Goal: Transaction & Acquisition: Purchase product/service

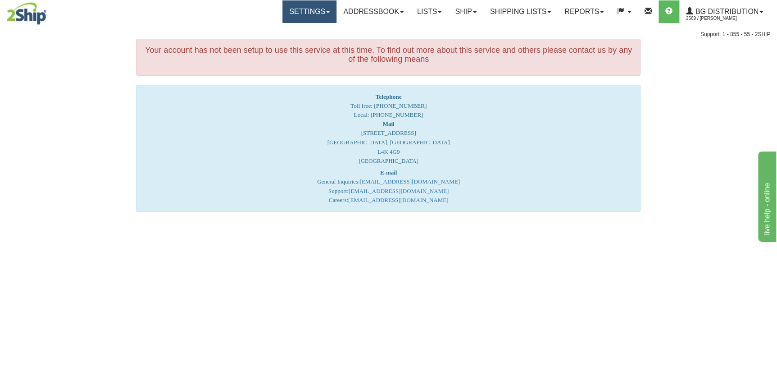
click at [291, 12] on link "Settings" at bounding box center [309, 11] width 54 height 23
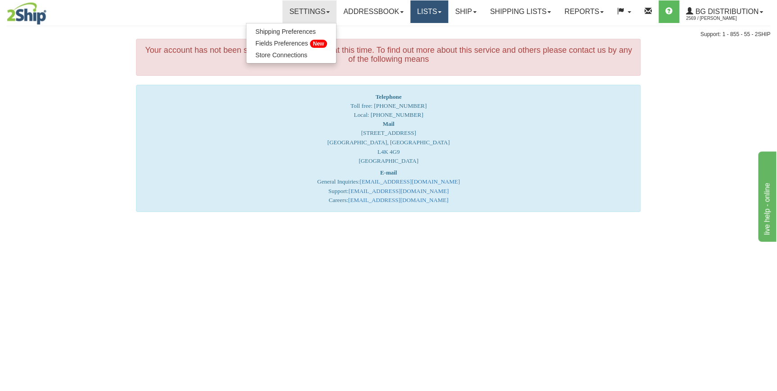
click at [410, 12] on link "Lists" at bounding box center [429, 11] width 38 height 23
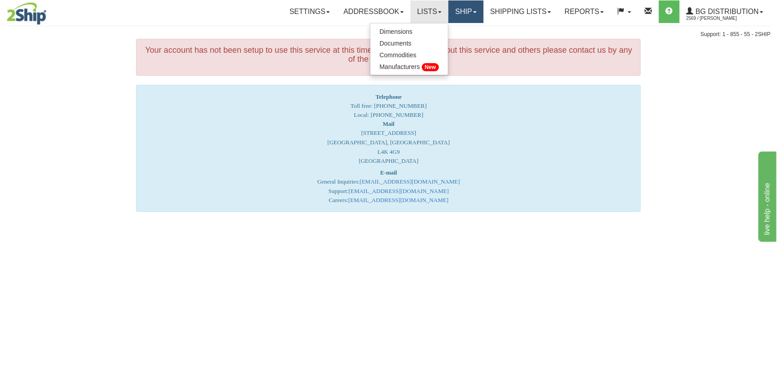
click at [462, 9] on link "Ship" at bounding box center [465, 11] width 35 height 23
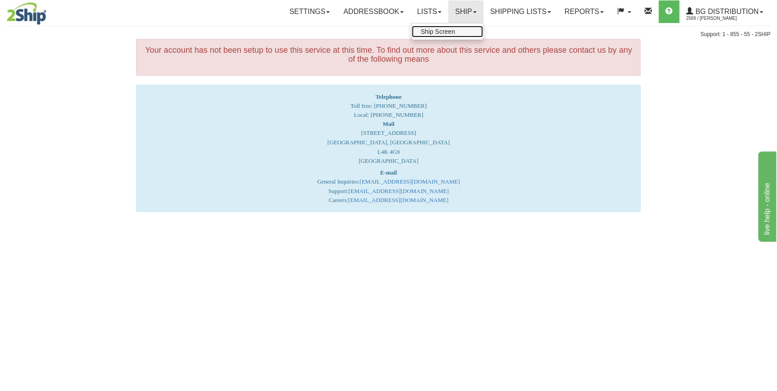
click at [432, 34] on span "Ship Screen" at bounding box center [438, 31] width 34 height 7
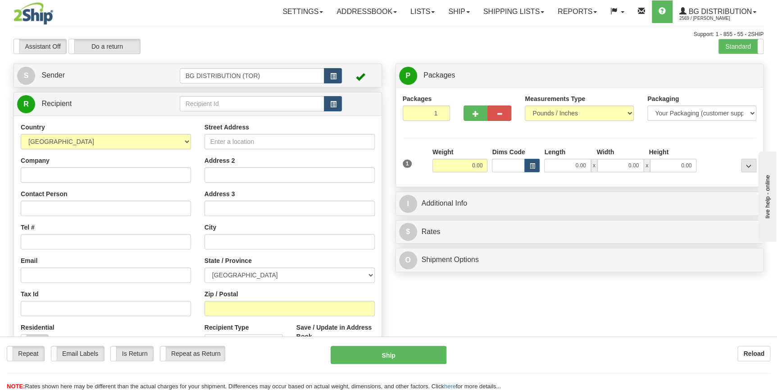
click at [220, 102] on div "Toggle navigation Settings Shipping Preferences Fields Preferences New" at bounding box center [388, 228] width 777 height 456
click at [220, 102] on input "text" at bounding box center [252, 103] width 145 height 15
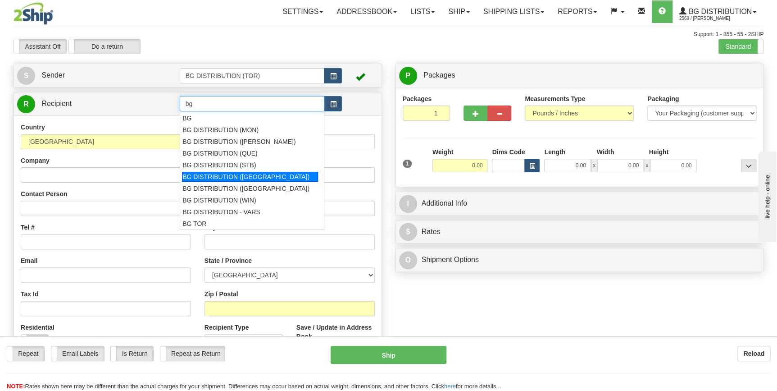
click at [250, 175] on div "BG DISTRIBUTION (VAN)" at bounding box center [250, 177] width 136 height 10
type input "BG DISTRIBUTION (VAN)"
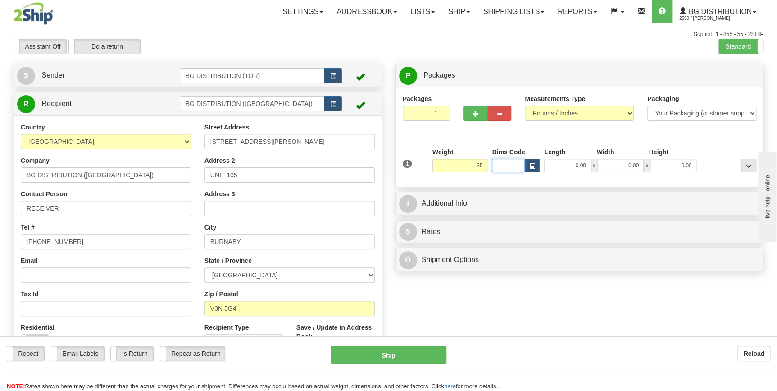
type input "35.00"
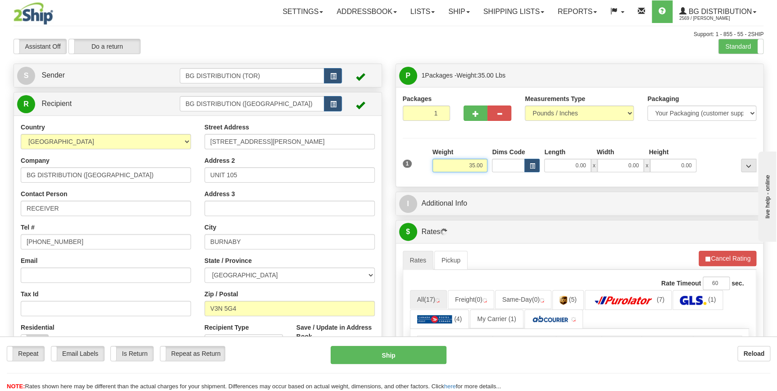
drag, startPoint x: 465, startPoint y: 166, endPoint x: 518, endPoint y: 166, distance: 53.2
click at [518, 166] on div "1 Weight 35.00 Dims Code x x" at bounding box center [580, 163] width 359 height 32
type input "38.00"
type input "1"
type input "35.00"
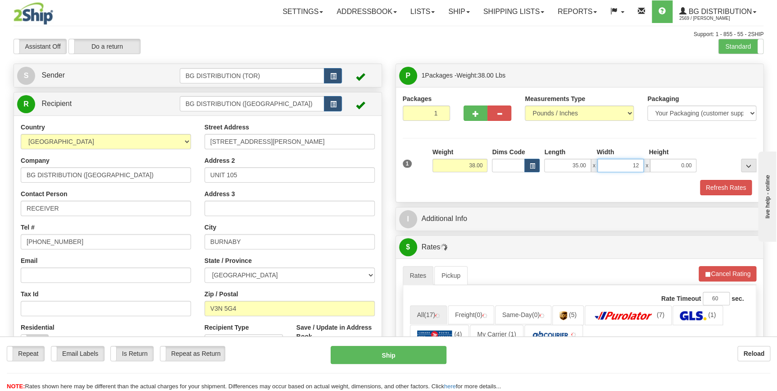
type input "12.00"
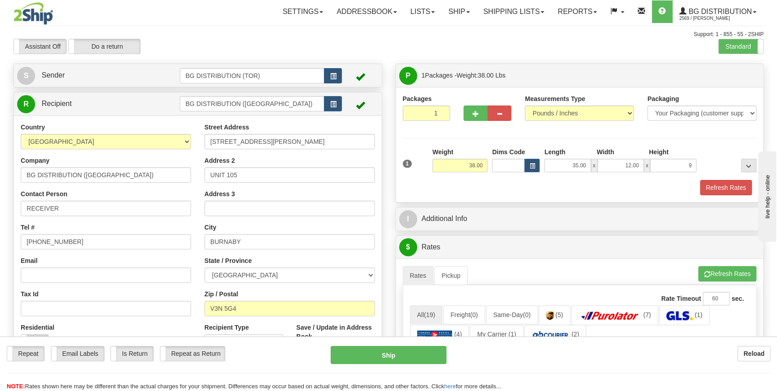
type input "9.00"
drag, startPoint x: 395, startPoint y: 221, endPoint x: 422, endPoint y: 216, distance: 28.0
click at [407, 219] on div "P Packages 1 Packages - Weight: 38.00 Lbs Shipment Level Shipm. Package Level P…" at bounding box center [580, 342] width 382 height 557
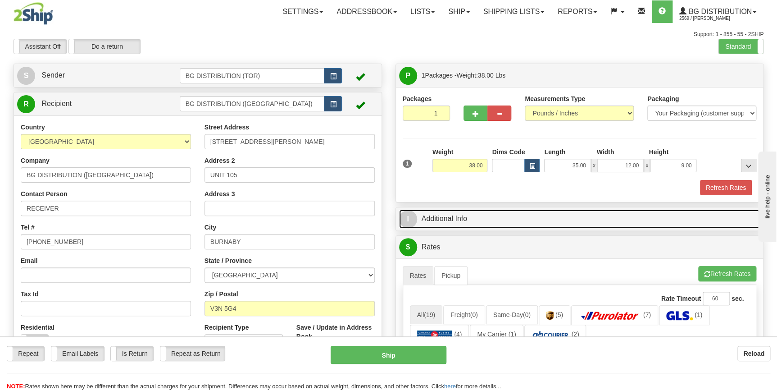
click at [424, 215] on link "I Additional Info" at bounding box center [579, 218] width 361 height 18
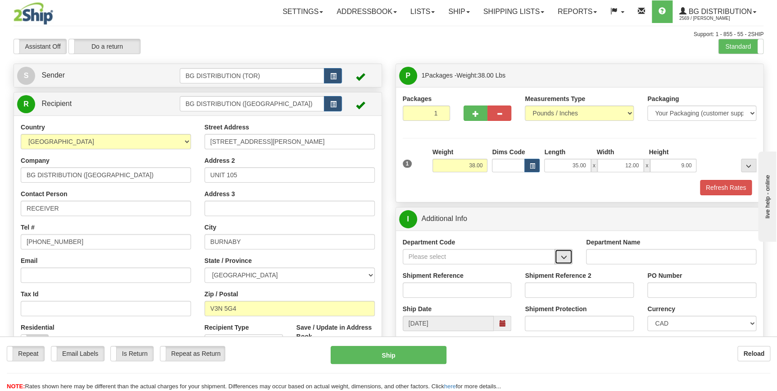
click at [561, 257] on span "button" at bounding box center [563, 257] width 6 height 6
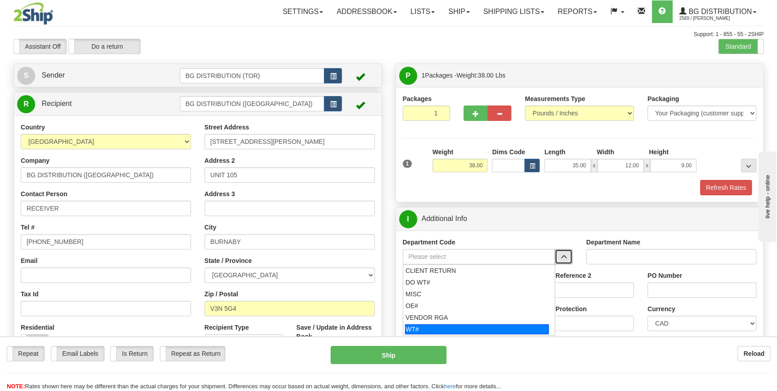
click at [469, 324] on div "WT#" at bounding box center [477, 329] width 144 height 10
type input "WT#"
type input "WAREHOUSE TRANSFERS"
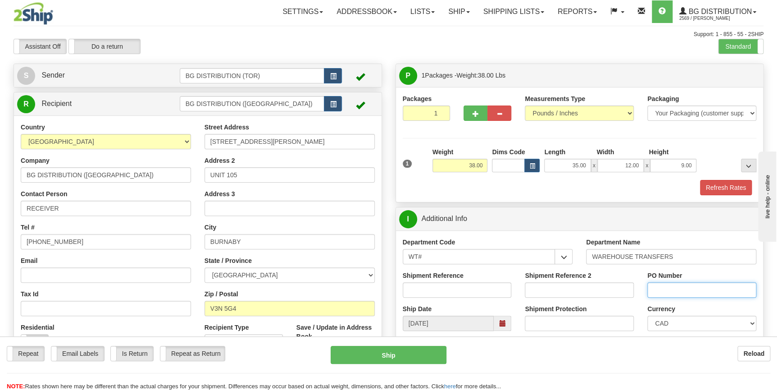
click at [662, 287] on input "PO Number" at bounding box center [701, 289] width 109 height 15
click at [437, 283] on input "Shipment Reference" at bounding box center [457, 289] width 109 height 15
type input "164913-00"
click at [577, 291] on input "Shipment Reference 2" at bounding box center [579, 289] width 109 height 15
type input "164918-00"
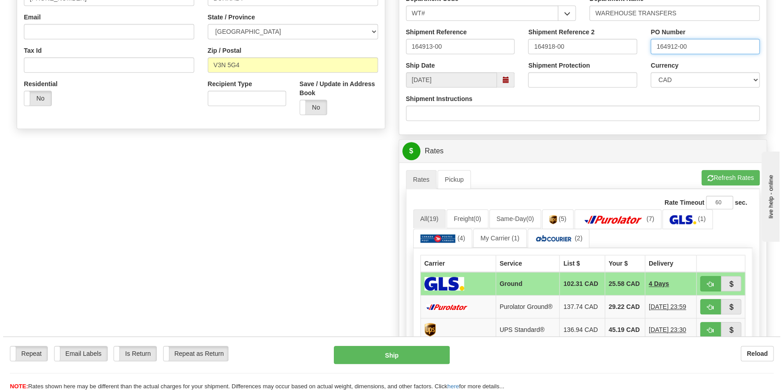
scroll to position [287, 0]
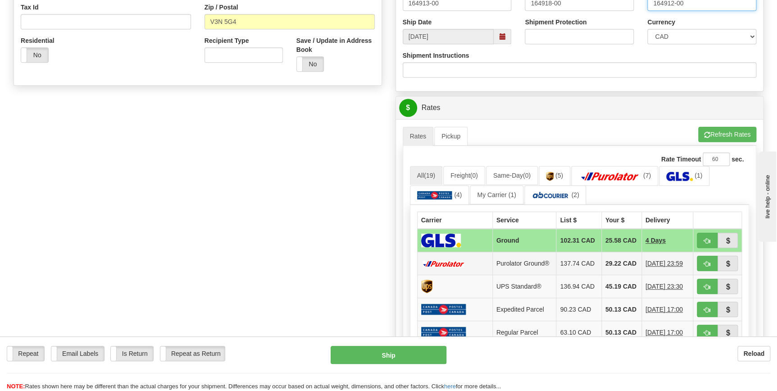
type input "164912-00"
click at [613, 269] on td "29.22 CAD" at bounding box center [621, 263] width 40 height 23
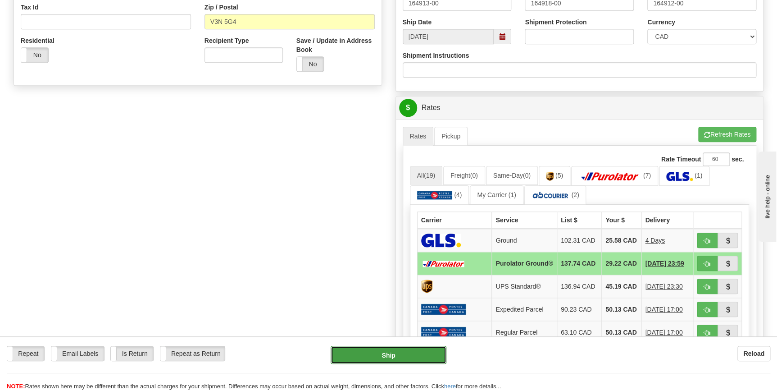
click at [401, 351] on button "Ship" at bounding box center [389, 355] width 116 height 18
type input "260"
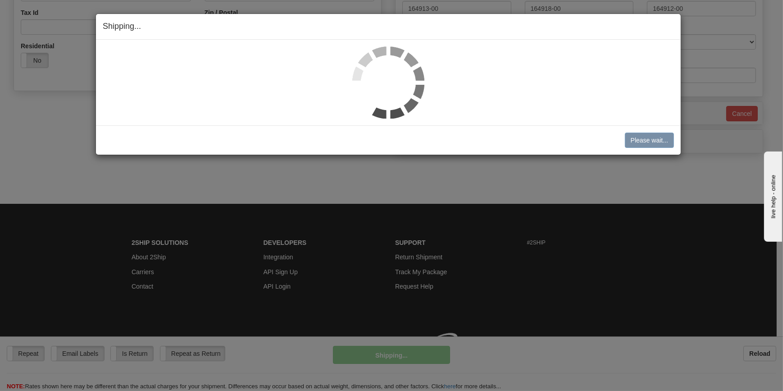
scroll to position [281, 0]
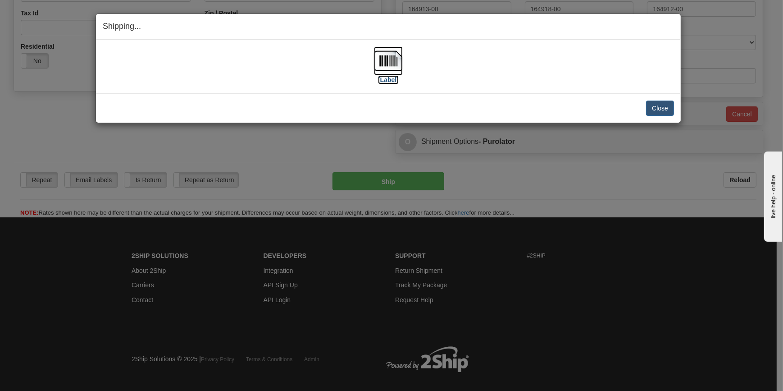
click at [397, 77] on label "[Label]" at bounding box center [388, 79] width 21 height 9
click at [651, 110] on button "Close" at bounding box center [660, 107] width 28 height 15
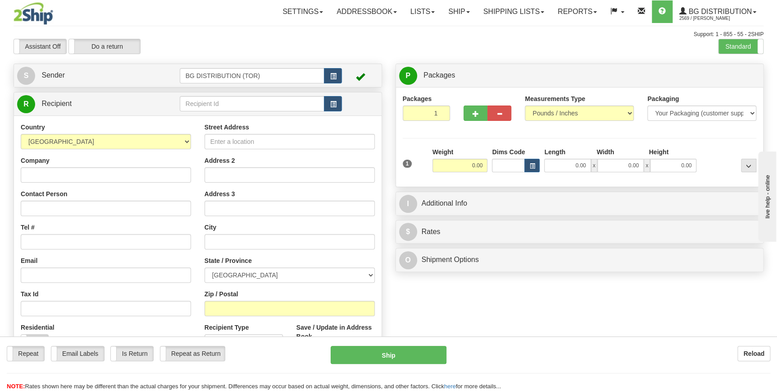
click at [226, 103] on div "Toggle navigation Settings Shipping Preferences Fields Preferences New" at bounding box center [388, 228] width 777 height 456
click at [226, 103] on input "text" at bounding box center [252, 103] width 145 height 15
type input "b"
type input "v"
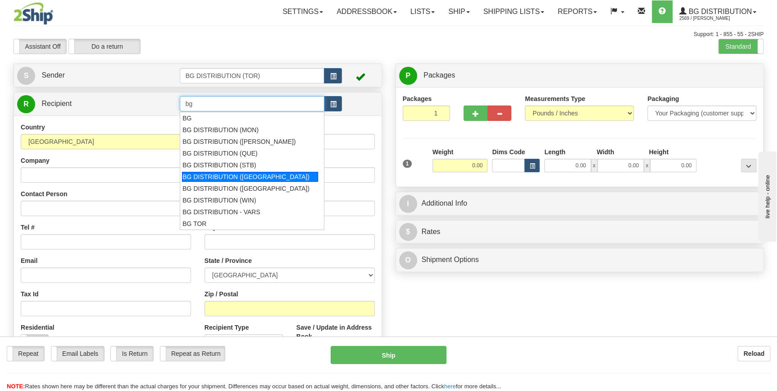
click at [242, 180] on div "BG DISTRIBUTION (VAN)" at bounding box center [250, 177] width 136 height 10
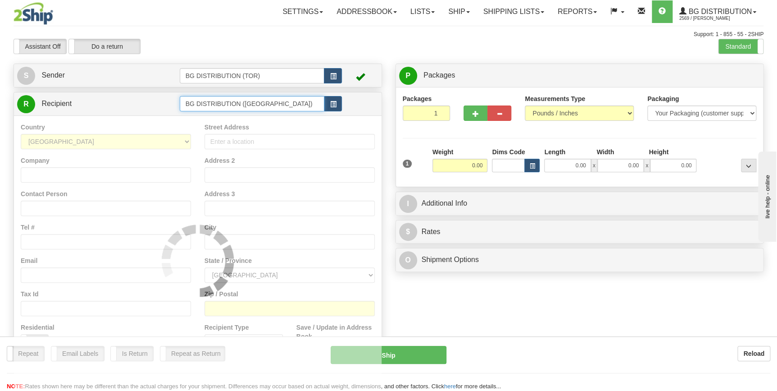
type input "BG DISTRIBUTION (VAN)"
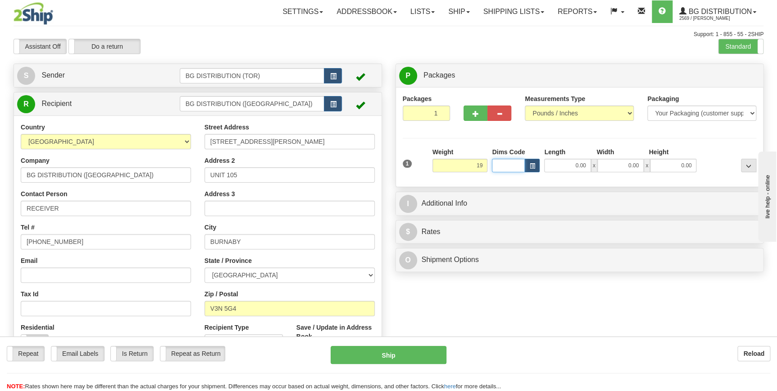
type input "19.00"
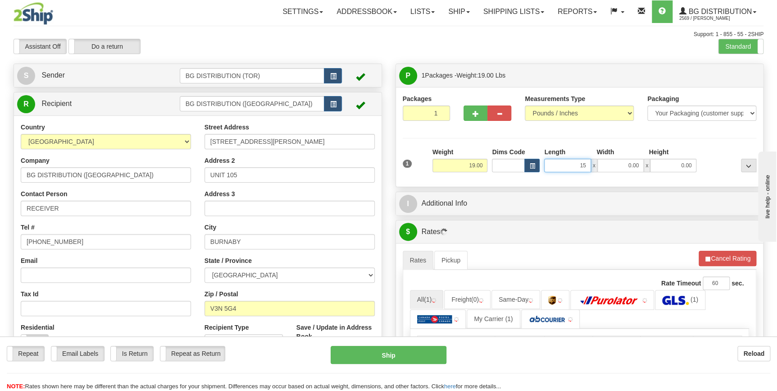
type input "15.00"
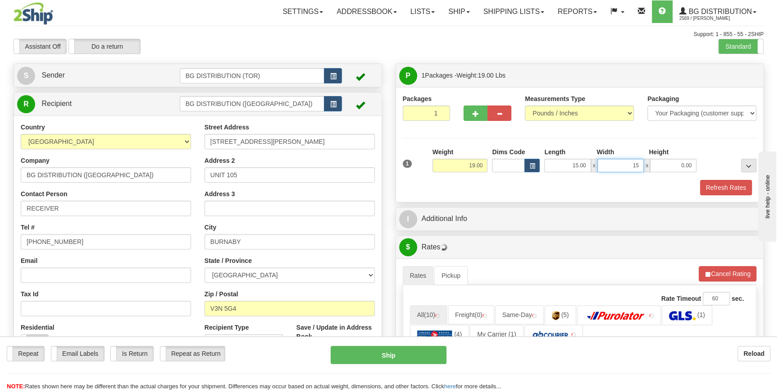
type input "15.00"
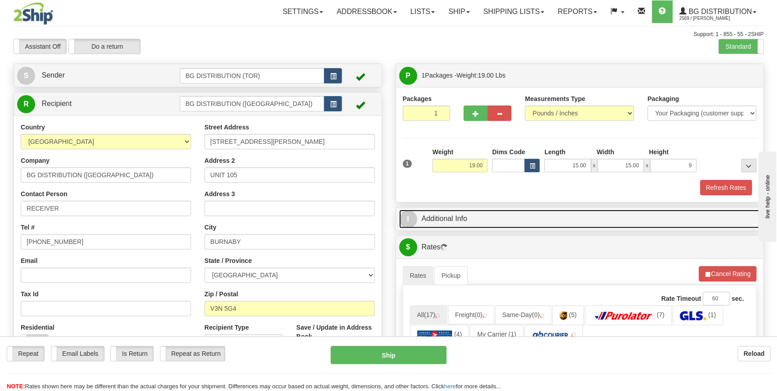
type input "9.00"
click at [419, 218] on link "I Additional Info" at bounding box center [579, 218] width 361 height 18
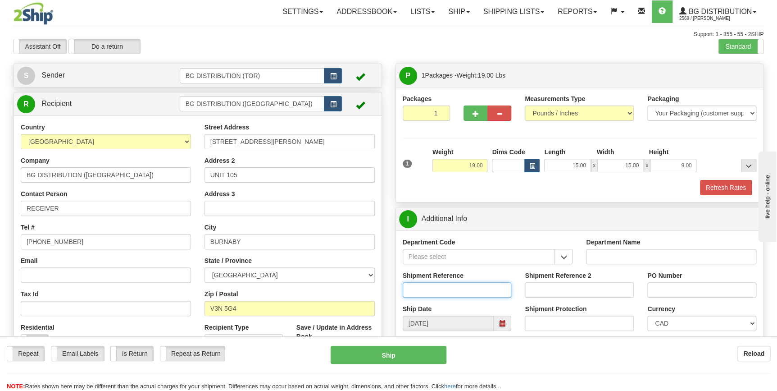
click at [437, 291] on input "Shipment Reference" at bounding box center [457, 289] width 109 height 15
type input "164097-01"
click at [568, 288] on input "Shipment Reference 2" at bounding box center [579, 289] width 109 height 15
type input "164894-00"
click at [662, 304] on label "Currency" at bounding box center [660, 308] width 27 height 9
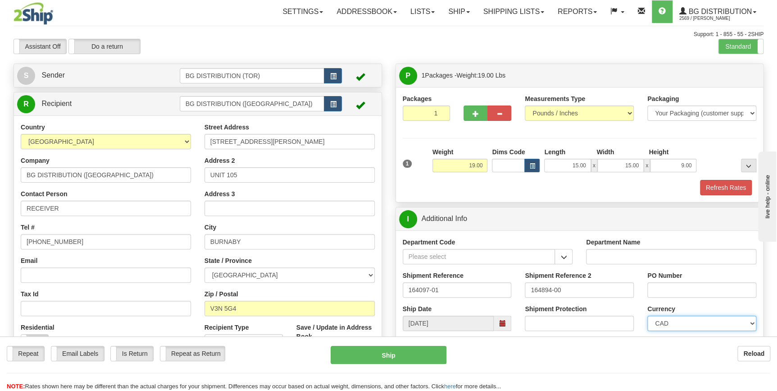
click at [662, 315] on select "CAD USD EUR ZAR RON ANG ARN AUD AUS AWG BBD BFR BGN BHD BMD BND BRC BRL CHP CKZ…" at bounding box center [701, 322] width 109 height 15
click at [665, 292] on input "PO Number" at bounding box center [701, 289] width 109 height 15
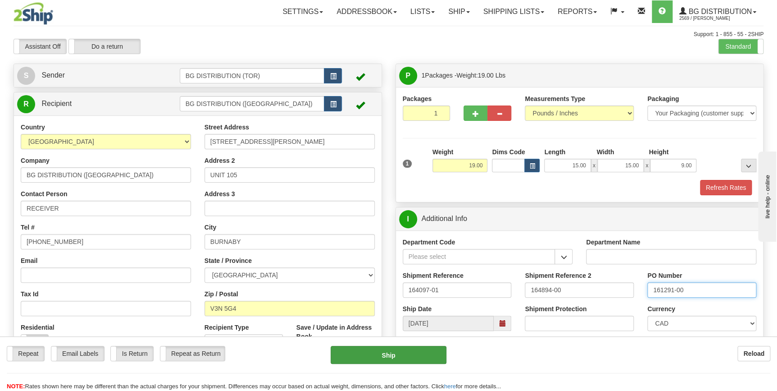
type input "161291-00"
drag, startPoint x: 398, startPoint y: 358, endPoint x: 386, endPoint y: 351, distance: 14.1
click at [398, 358] on button "Ship" at bounding box center [389, 355] width 116 height 18
type input "1"
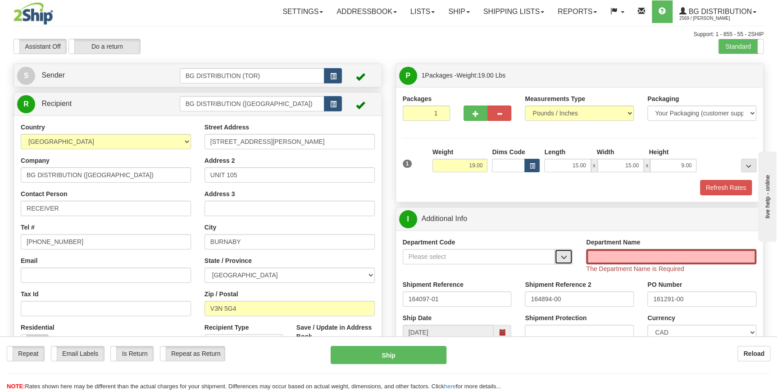
click at [568, 260] on button "button" at bounding box center [564, 256] width 18 height 15
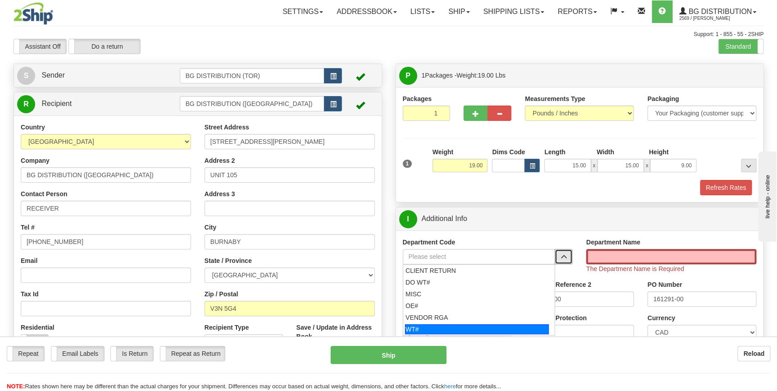
click at [461, 324] on div "WT#" at bounding box center [477, 329] width 144 height 10
type input "WT#"
type input "WAREHOUSE TRANSFERS"
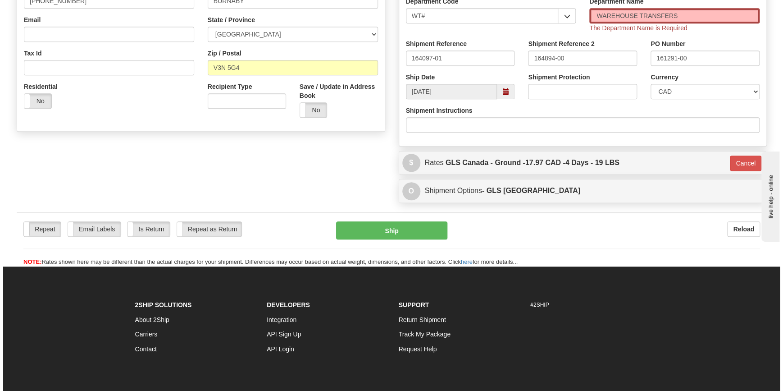
scroll to position [246, 0]
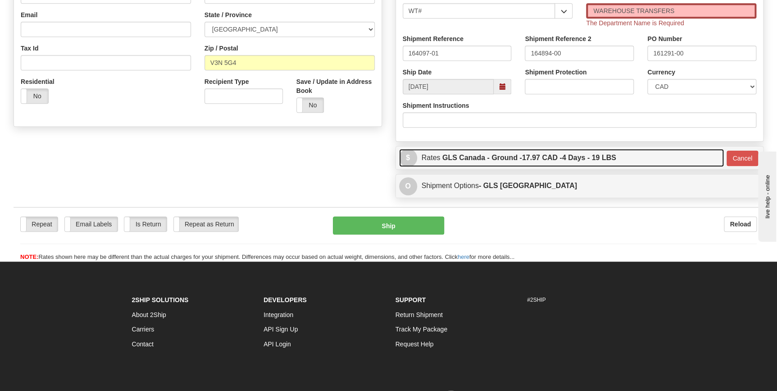
click at [468, 156] on label "GLS Canada - Ground - 17.97 CAD - 4 Days - 19 LBS" at bounding box center [529, 158] width 174 height 18
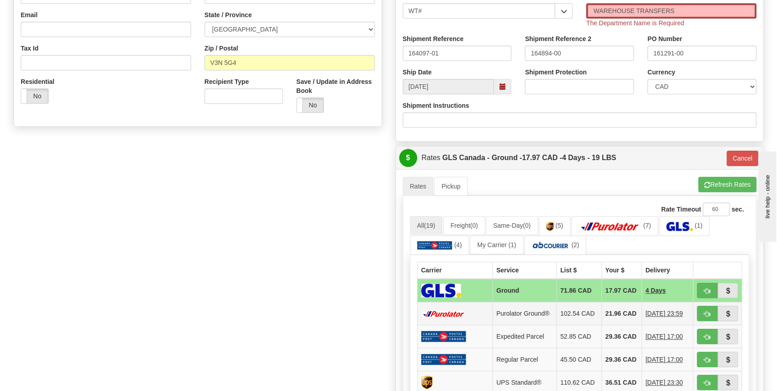
click at [601, 319] on td "21.96 CAD" at bounding box center [621, 313] width 40 height 23
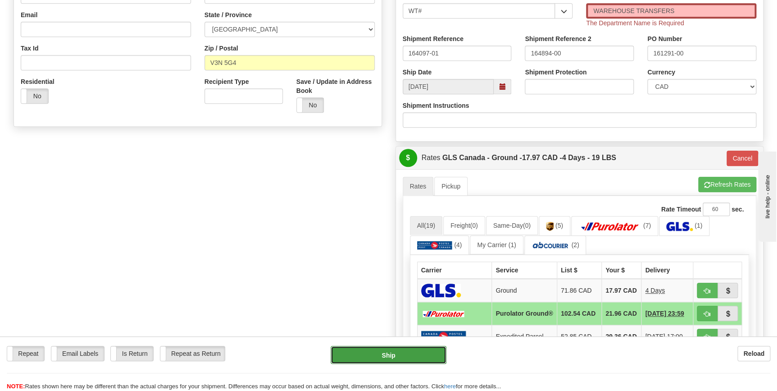
click at [429, 354] on button "Ship" at bounding box center [389, 355] width 116 height 18
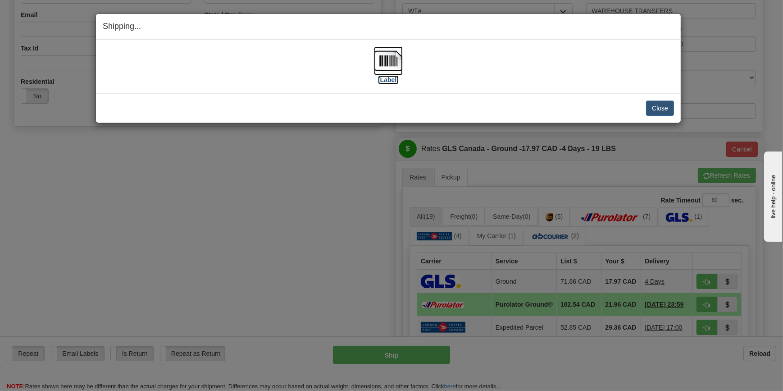
click at [398, 47] on img at bounding box center [388, 60] width 29 height 29
click at [659, 109] on button "Close" at bounding box center [660, 107] width 28 height 15
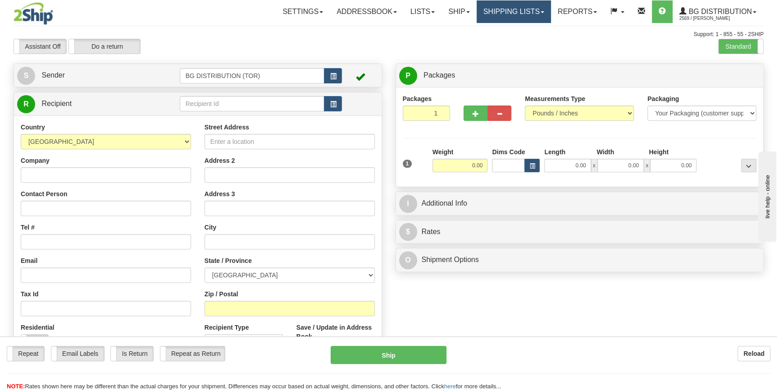
click at [498, 9] on link "Shipping lists" at bounding box center [514, 11] width 74 height 23
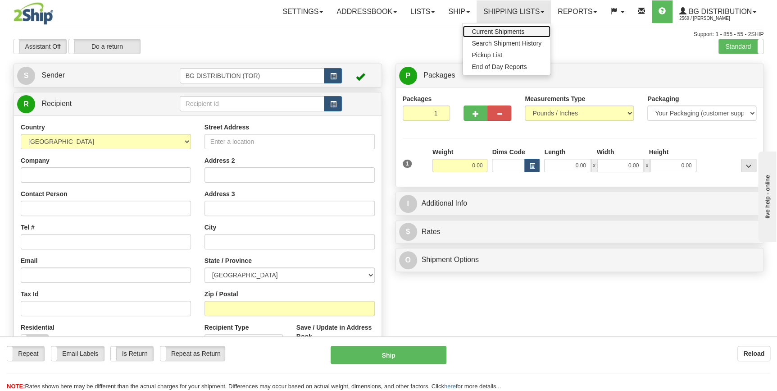
click at [502, 33] on span "Current Shipments" at bounding box center [498, 31] width 53 height 7
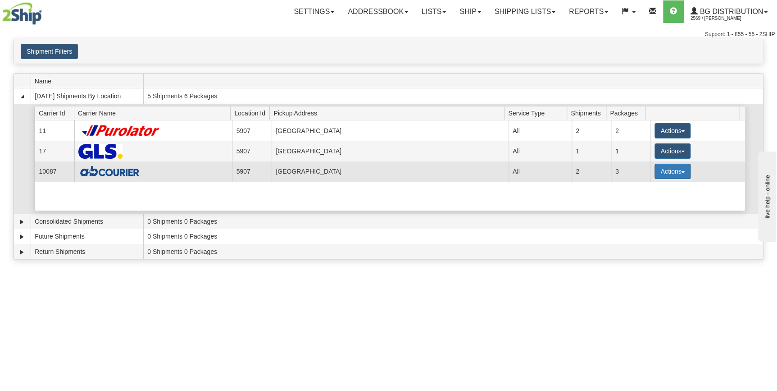
click at [681, 171] on button "Actions" at bounding box center [673, 171] width 36 height 15
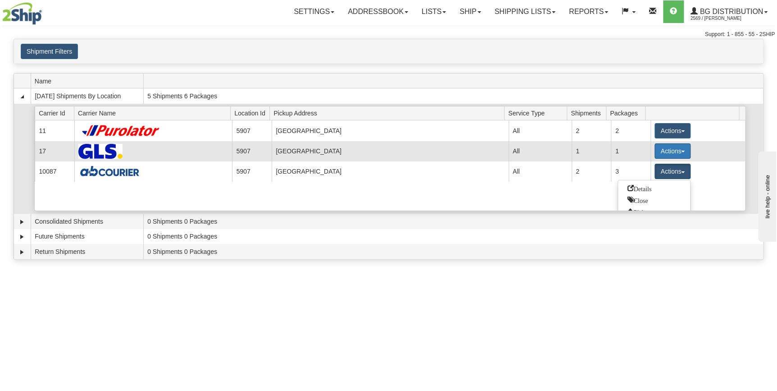
click at [680, 146] on button "Actions" at bounding box center [673, 150] width 36 height 15
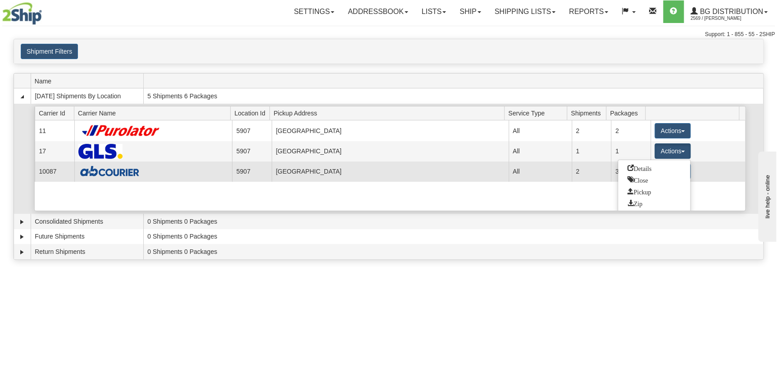
click at [640, 166] on span "Details" at bounding box center [639, 167] width 24 height 6
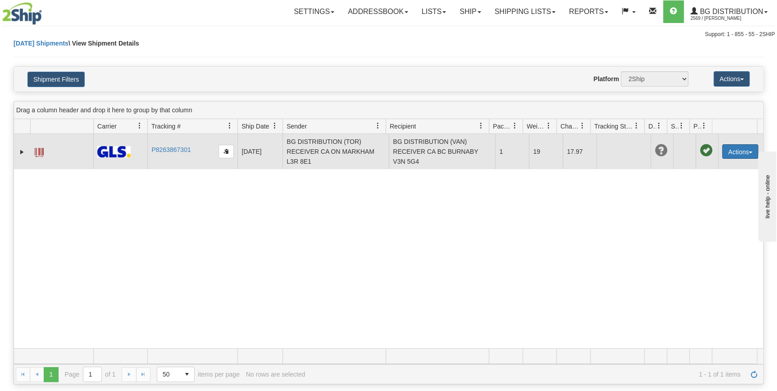
click at [736, 149] on button "Actions" at bounding box center [740, 151] width 36 height 14
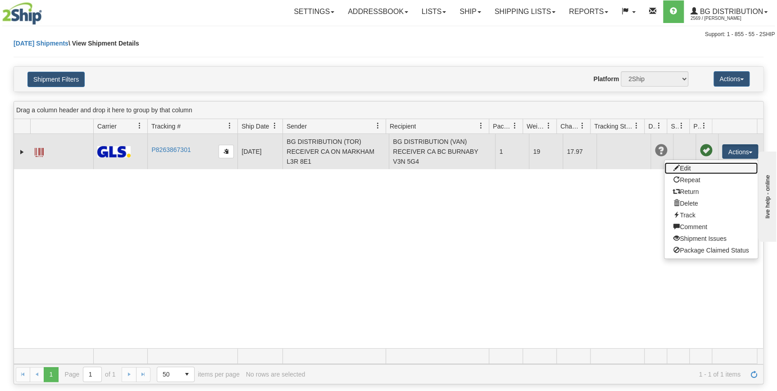
click at [678, 167] on link "Edit" at bounding box center [711, 168] width 93 height 12
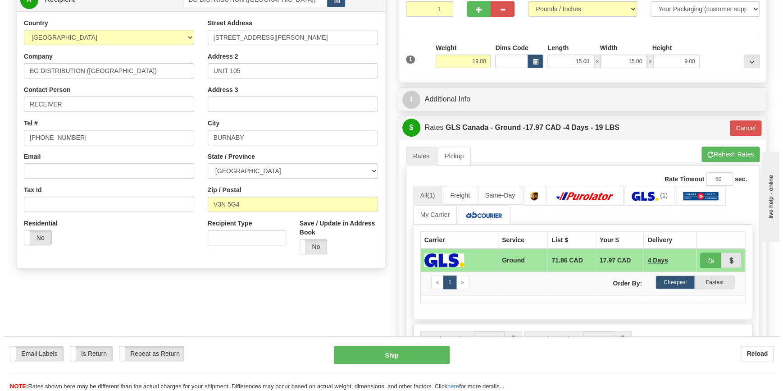
scroll to position [123, 0]
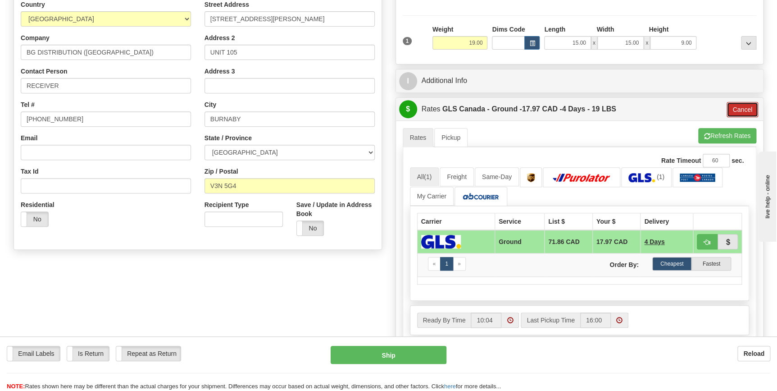
click at [736, 104] on button "Cancel" at bounding box center [743, 109] width 32 height 15
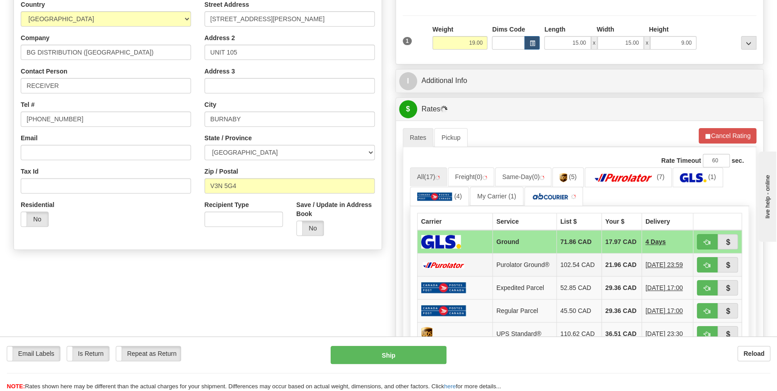
click at [581, 264] on td "102.54 CAD" at bounding box center [578, 264] width 45 height 23
click at [591, 264] on td "102.54 CAD" at bounding box center [578, 264] width 45 height 23
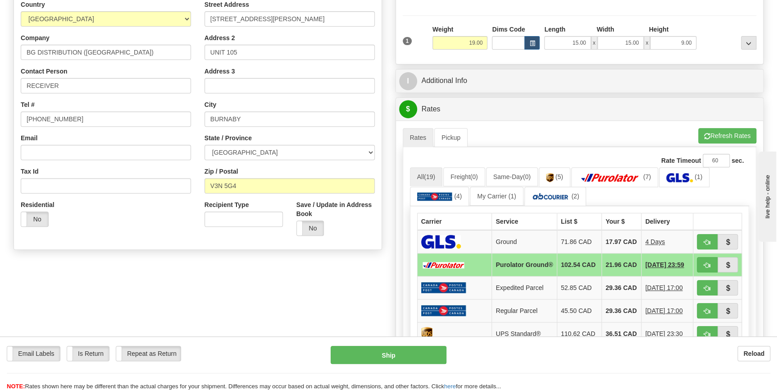
click at [607, 269] on td "21.96 CAD" at bounding box center [622, 264] width 40 height 23
drag, startPoint x: 607, startPoint y: 269, endPoint x: 720, endPoint y: 134, distance: 175.9
click at [720, 134] on button "Refresh Rates" at bounding box center [727, 135] width 58 height 15
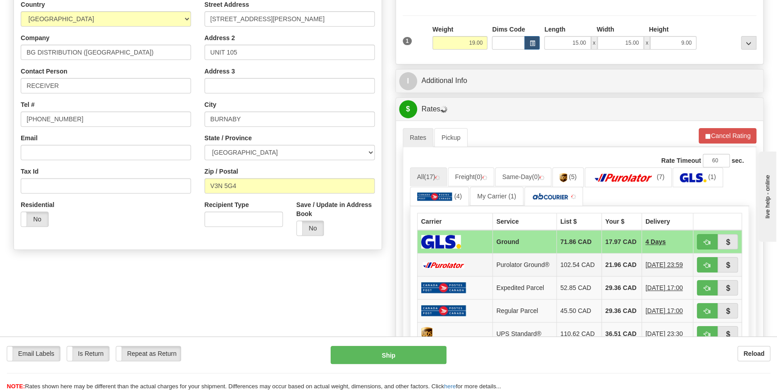
click at [608, 269] on td "21.96 CAD" at bounding box center [621, 264] width 40 height 23
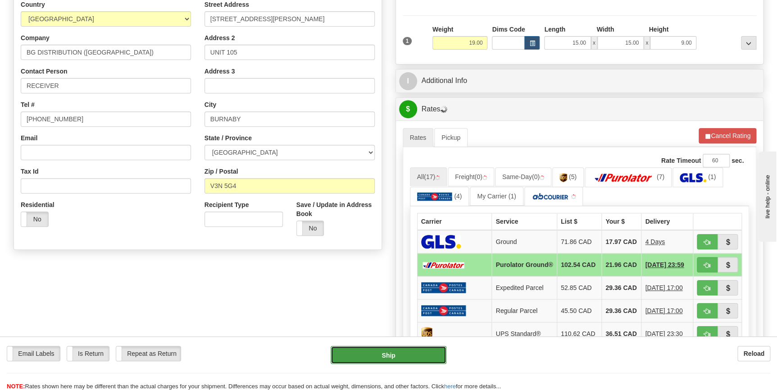
click at [384, 356] on button "Ship" at bounding box center [389, 355] width 116 height 18
type input "260"
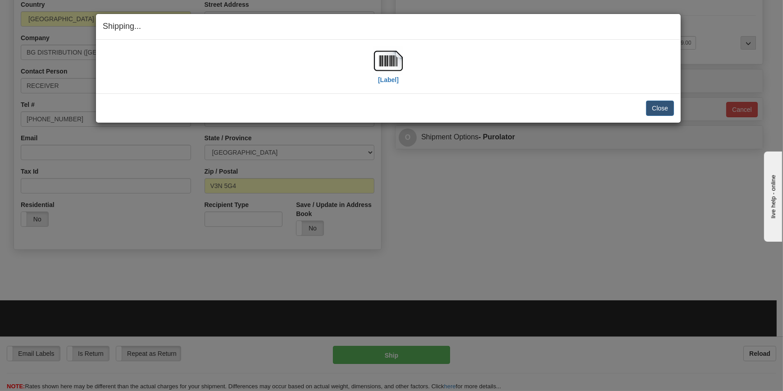
click at [373, 63] on div "[Label]" at bounding box center [388, 66] width 571 height 40
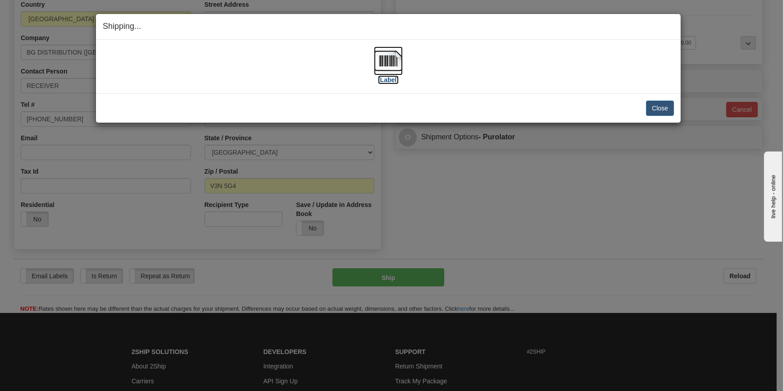
click at [386, 59] on img at bounding box center [388, 60] width 29 height 29
click at [661, 103] on button "Close" at bounding box center [660, 107] width 28 height 15
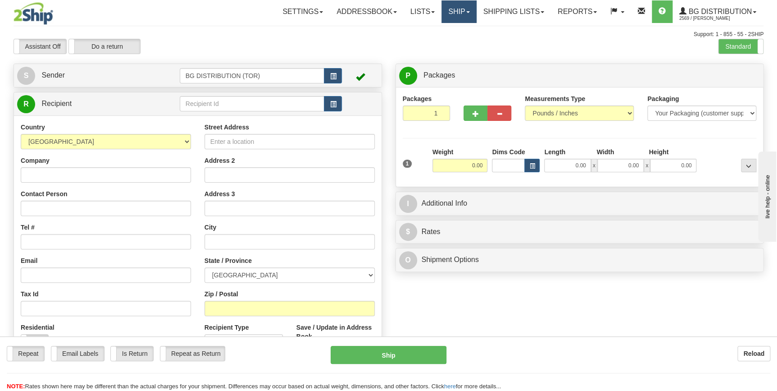
click at [463, 10] on link "Ship" at bounding box center [459, 11] width 35 height 23
click at [446, 32] on link "Ship Screen" at bounding box center [440, 32] width 71 height 12
click at [463, 11] on link "Ship" at bounding box center [459, 11] width 35 height 23
click at [496, 6] on link "Shipping lists" at bounding box center [514, 11] width 74 height 23
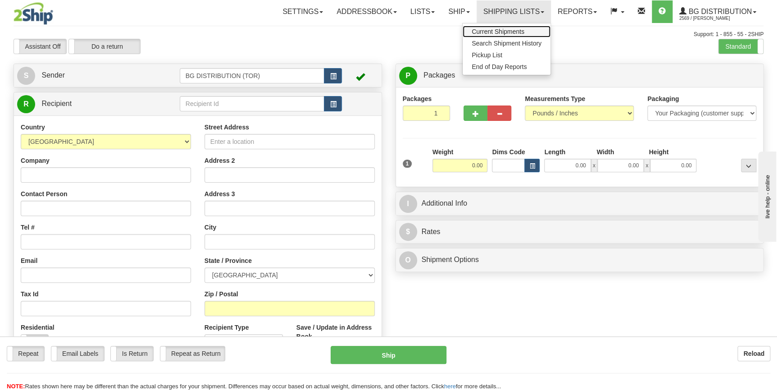
click at [476, 30] on span "Current Shipments" at bounding box center [498, 31] width 53 height 7
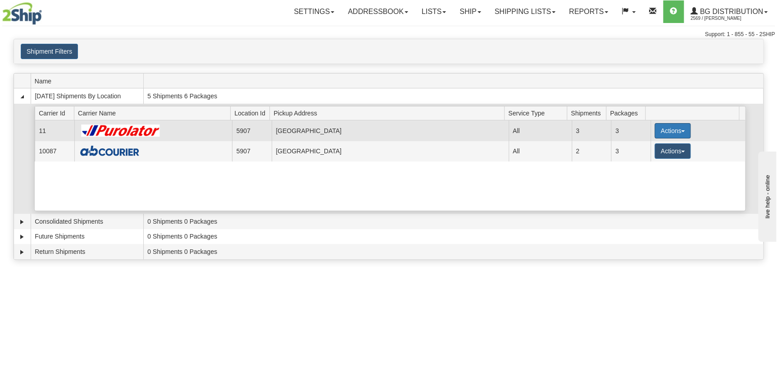
click at [667, 127] on button "Actions" at bounding box center [673, 130] width 36 height 15
click at [627, 144] on span "Details" at bounding box center [639, 147] width 24 height 6
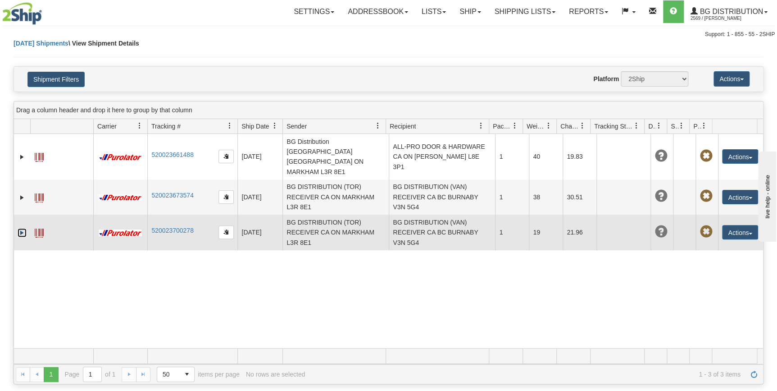
click at [18, 228] on link "Expand" at bounding box center [22, 232] width 9 height 9
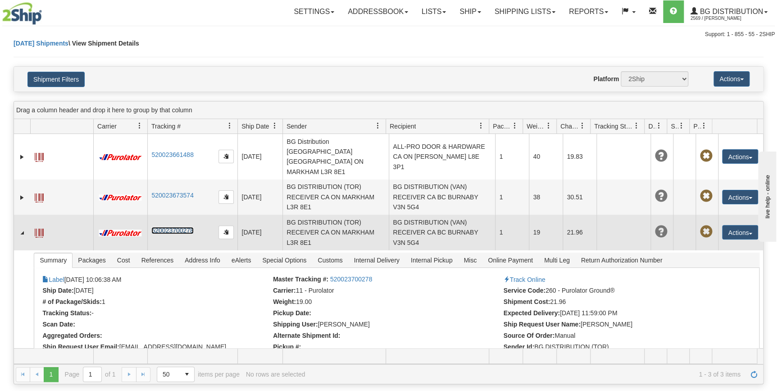
click at [167, 227] on link "520023700278" at bounding box center [172, 230] width 42 height 7
click at [17, 214] on td at bounding box center [22, 231] width 16 height 35
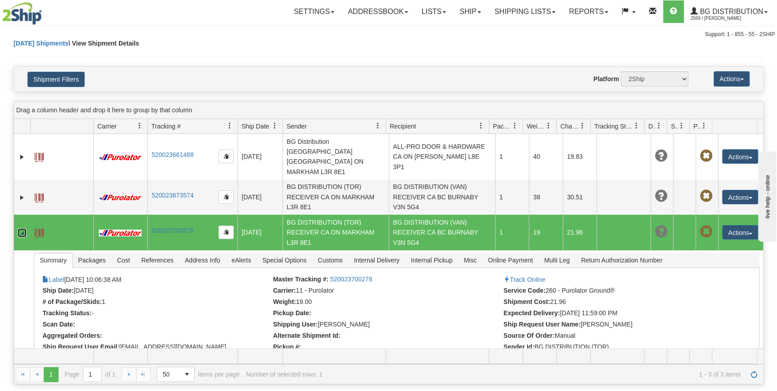
click at [22, 228] on link "Collapse" at bounding box center [22, 232] width 9 height 9
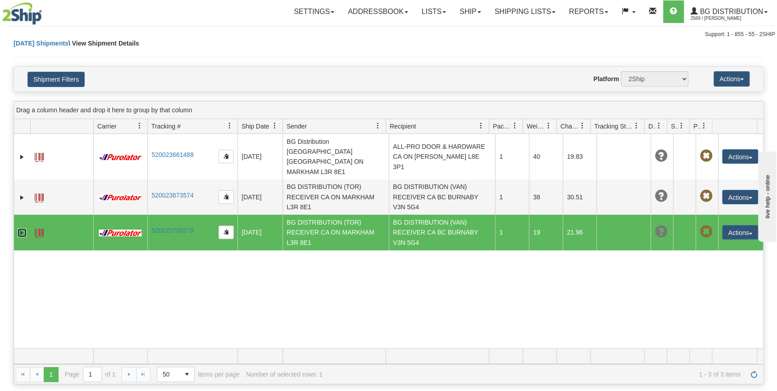
click at [31, 214] on td at bounding box center [61, 231] width 63 height 35
click at [23, 228] on link "Expand" at bounding box center [22, 232] width 9 height 9
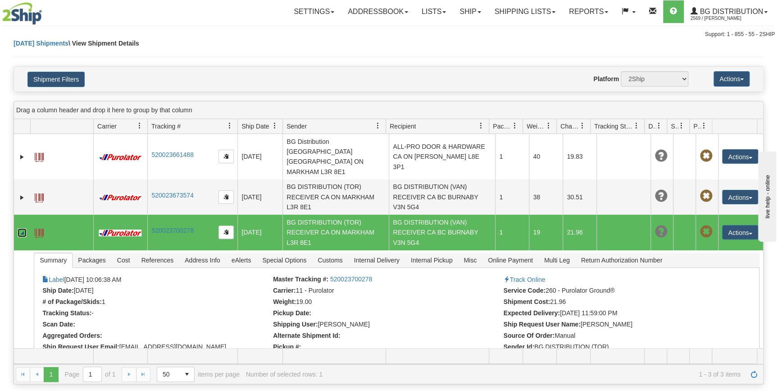
click at [23, 228] on link "Collapse" at bounding box center [22, 232] width 9 height 9
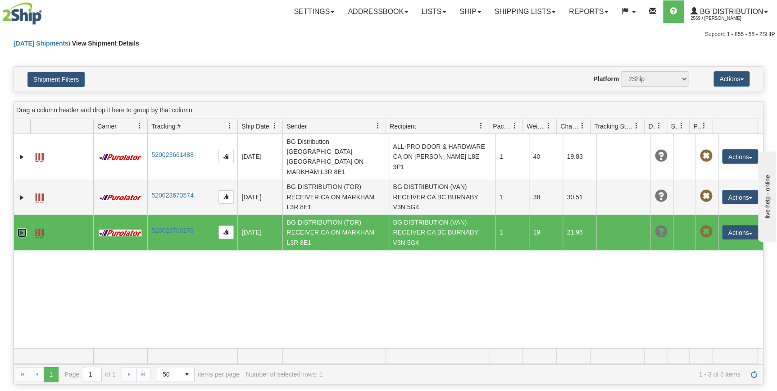
click at [25, 228] on link "Expand" at bounding box center [22, 232] width 9 height 9
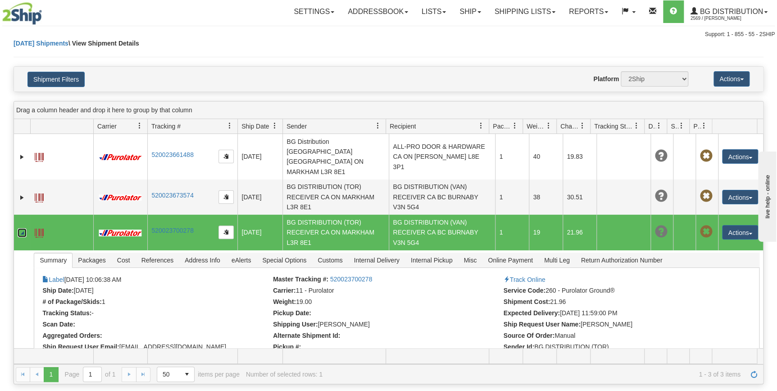
click at [43, 228] on span at bounding box center [39, 232] width 9 height 9
click at [23, 228] on link "Collapse" at bounding box center [22, 232] width 9 height 9
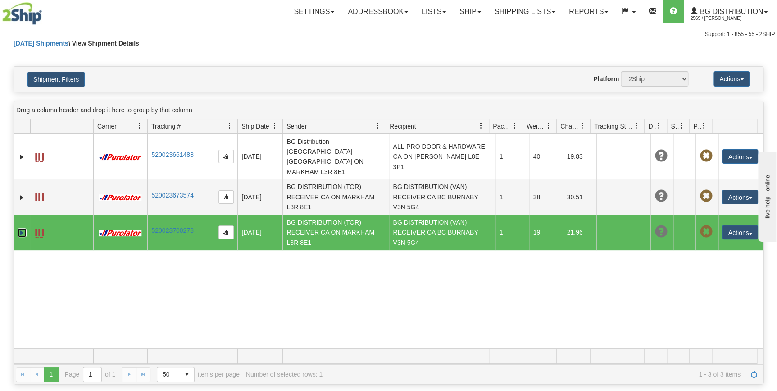
click at [23, 228] on link "Expand" at bounding box center [22, 232] width 9 height 9
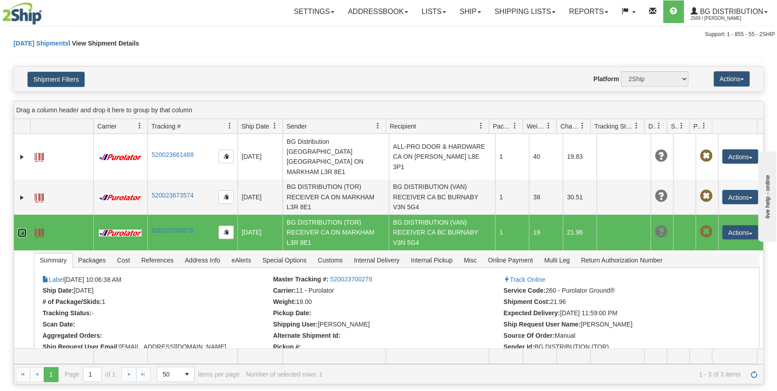
click at [59, 219] on td at bounding box center [61, 231] width 63 height 35
click at [41, 228] on span at bounding box center [39, 232] width 9 height 9
click at [423, 11] on link "Lists" at bounding box center [434, 11] width 38 height 23
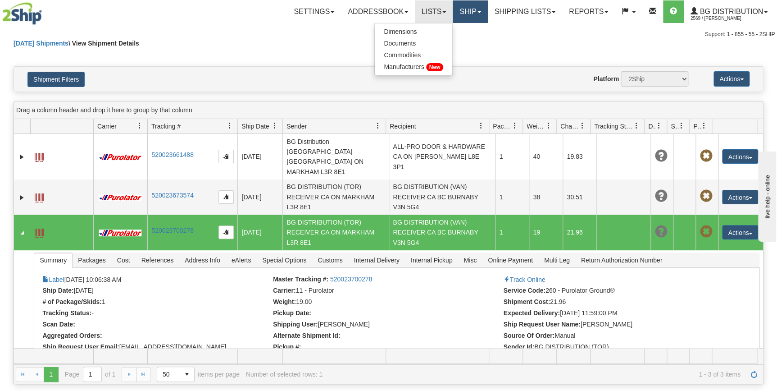
click at [459, 12] on link "Ship" at bounding box center [470, 11] width 35 height 23
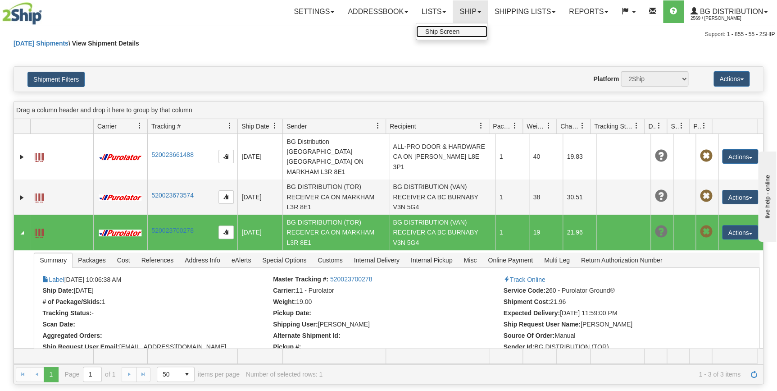
click at [433, 31] on span "Ship Screen" at bounding box center [442, 31] width 34 height 7
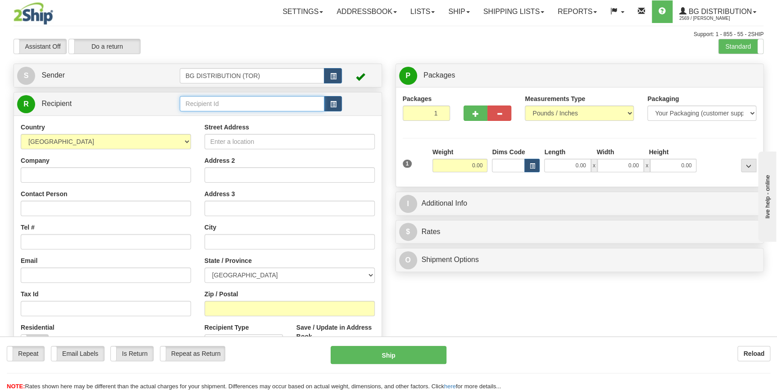
click at [247, 105] on input "text" at bounding box center [252, 103] width 145 height 15
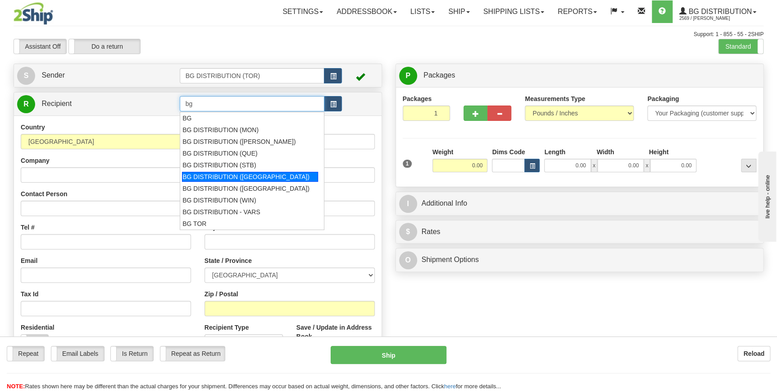
click at [244, 179] on div "BG DISTRIBUTION ([GEOGRAPHIC_DATA])" at bounding box center [250, 177] width 136 height 10
type input "BG DISTRIBUTION ([GEOGRAPHIC_DATA])"
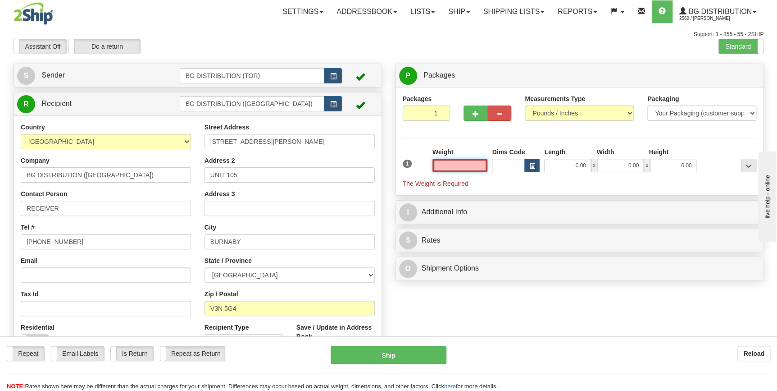
click at [457, 167] on input "text" at bounding box center [460, 166] width 55 height 14
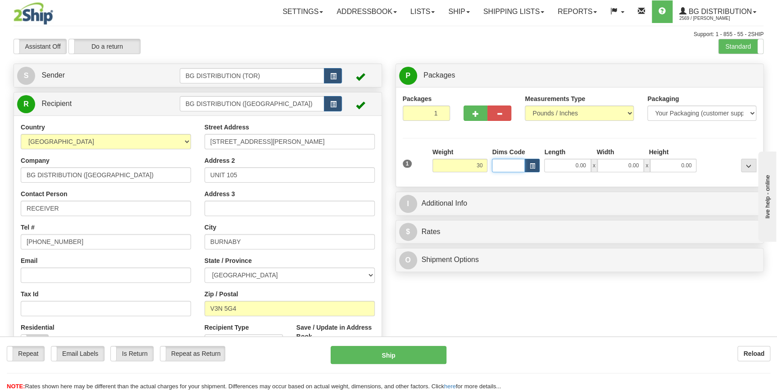
type input "30.00"
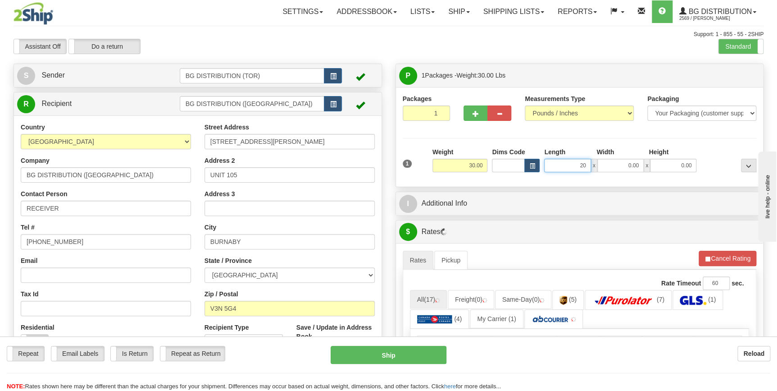
type input "20.00"
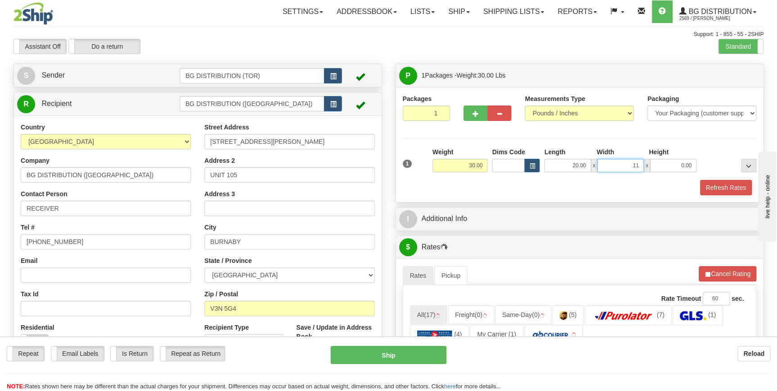
type input "11.00"
type input "14.00"
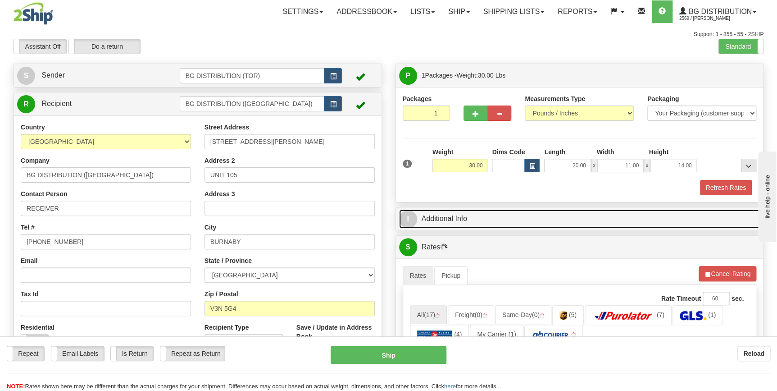
click at [404, 225] on span "I" at bounding box center [408, 219] width 18 height 18
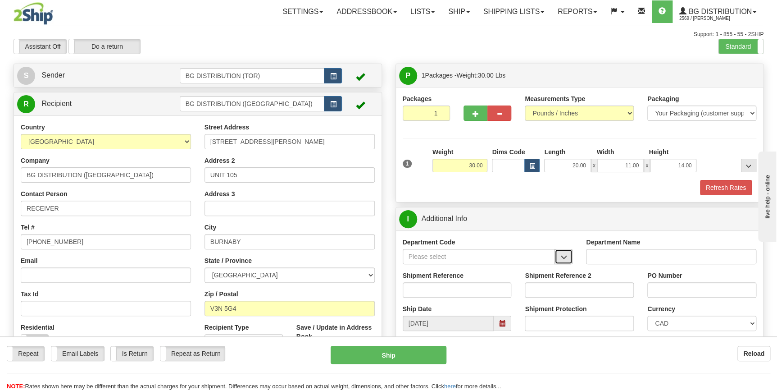
click at [570, 260] on button "button" at bounding box center [564, 256] width 18 height 15
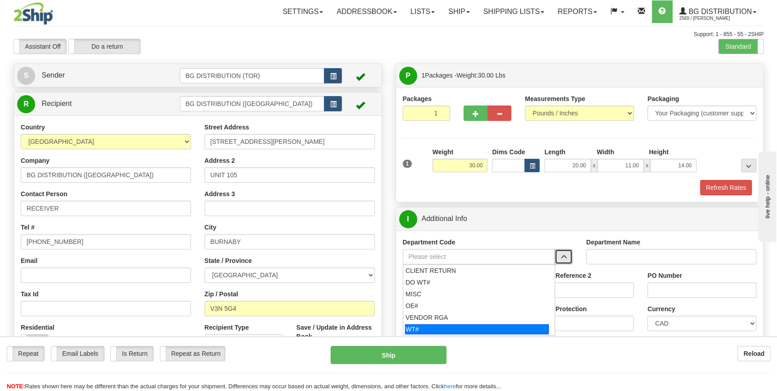
click at [476, 329] on div "WT#" at bounding box center [477, 329] width 144 height 10
type input "WT#"
type input "WAREHOUSE TRANSFERS"
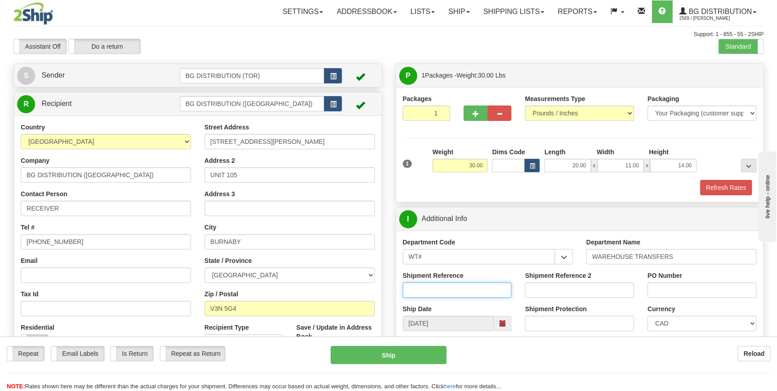
click at [441, 292] on input "Shipment Reference" at bounding box center [457, 289] width 109 height 15
type input "163984-01"
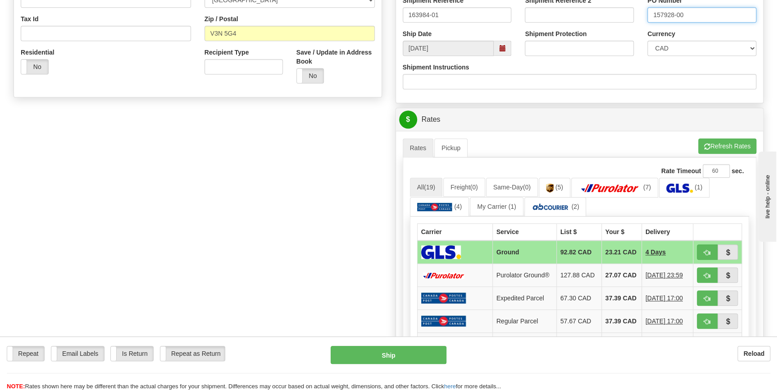
scroll to position [287, 0]
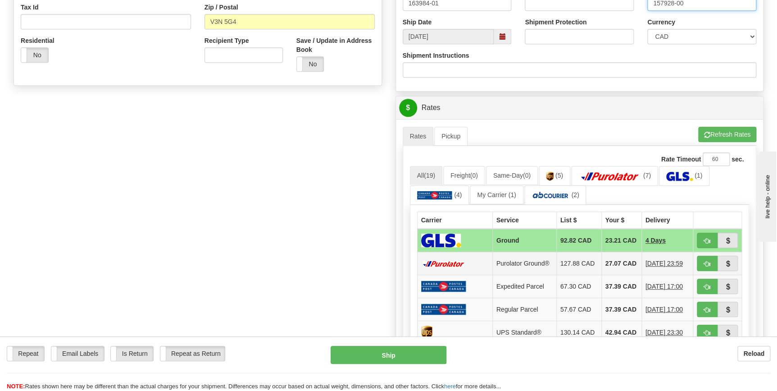
type input "157928-00"
click at [572, 262] on td "127.88 CAD" at bounding box center [578, 263] width 45 height 23
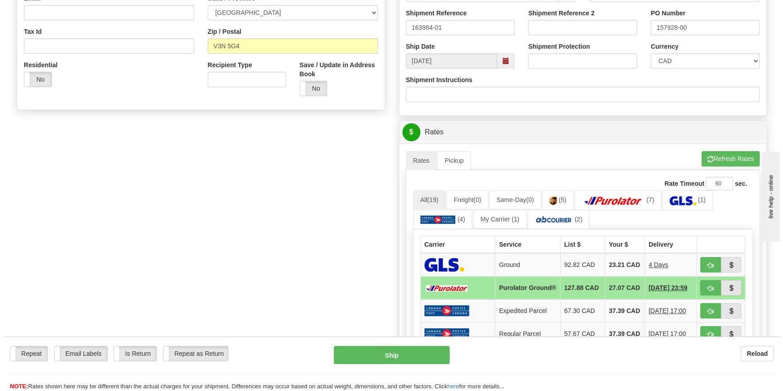
scroll to position [369, 0]
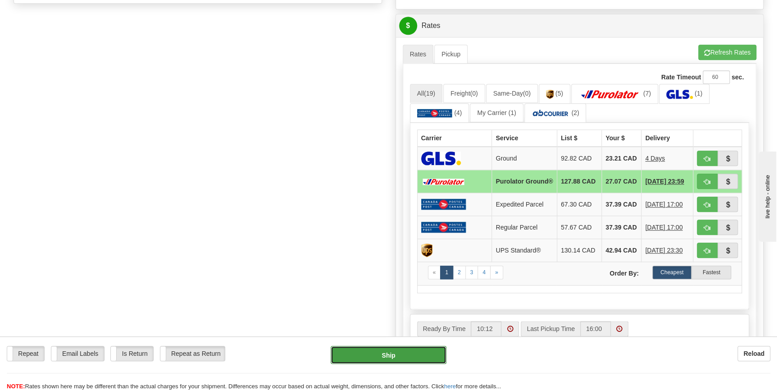
click at [403, 351] on button "Ship" at bounding box center [389, 355] width 116 height 18
type input "260"
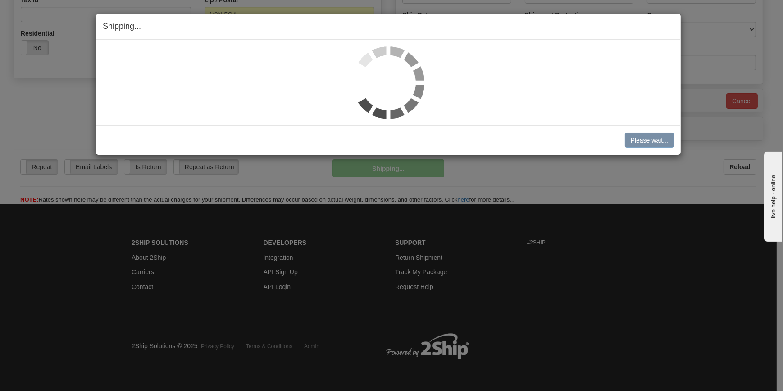
scroll to position [293, 0]
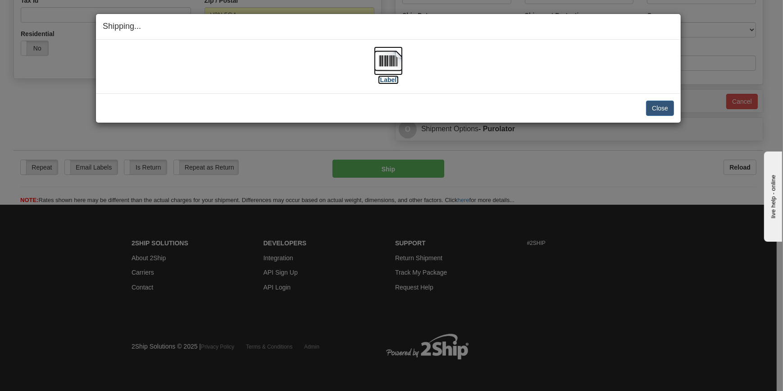
click at [388, 69] on img at bounding box center [388, 60] width 29 height 29
click at [658, 111] on button "Close" at bounding box center [660, 107] width 28 height 15
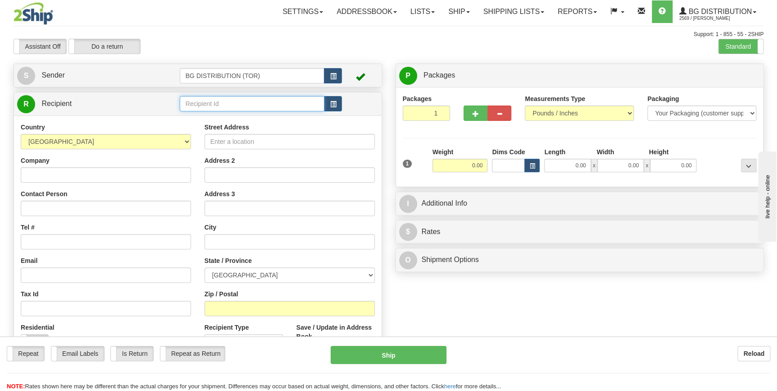
click at [235, 105] on input "text" at bounding box center [252, 103] width 145 height 15
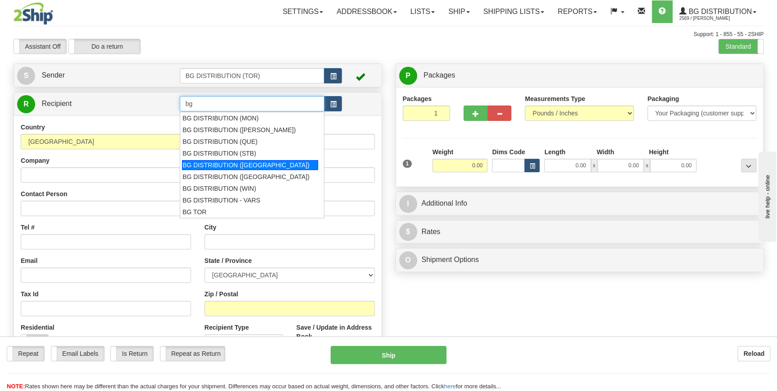
click at [233, 163] on div "BG DISTRIBUTION ([GEOGRAPHIC_DATA])" at bounding box center [250, 165] width 136 height 10
type input "BG DISTRIBUTION ([GEOGRAPHIC_DATA])"
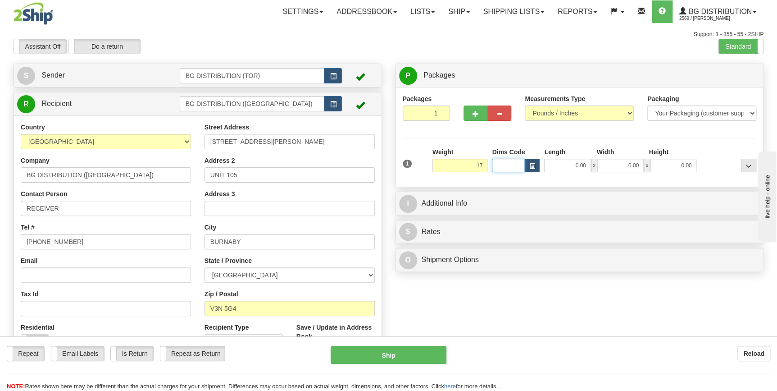
type input "17.00"
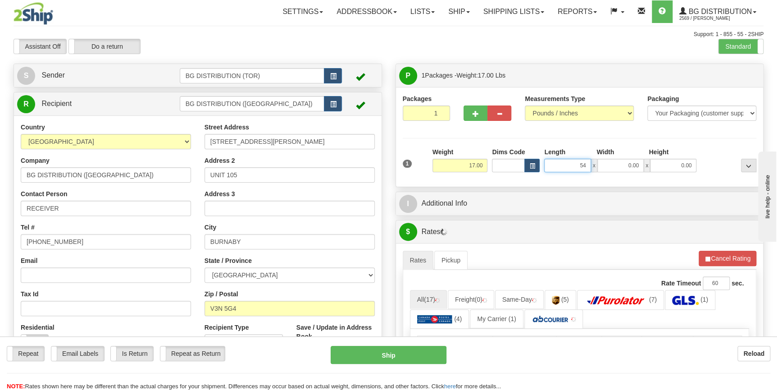
type input "54.00"
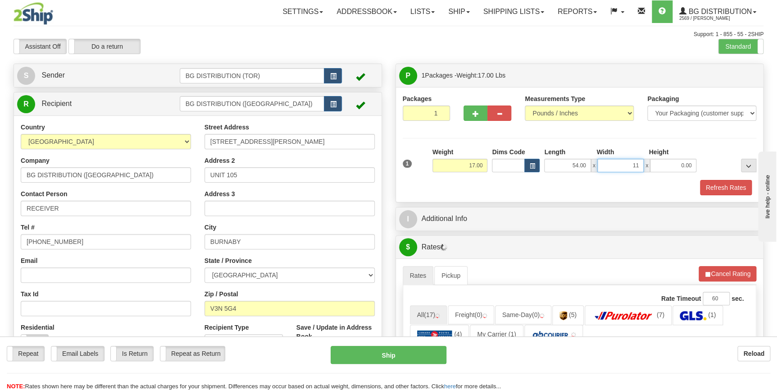
type input "11.00"
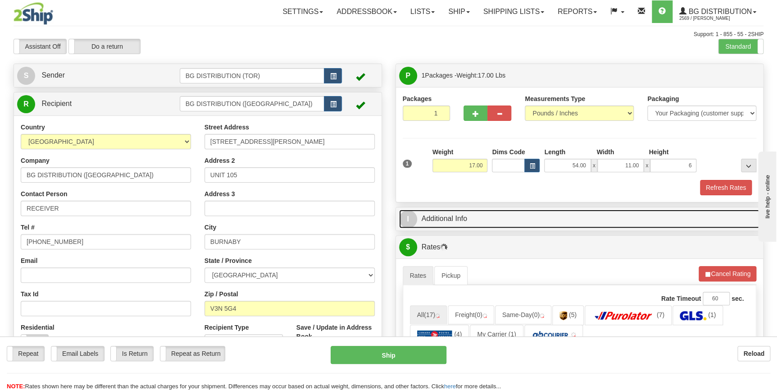
type input "6.00"
click at [414, 220] on span "I" at bounding box center [408, 219] width 18 height 18
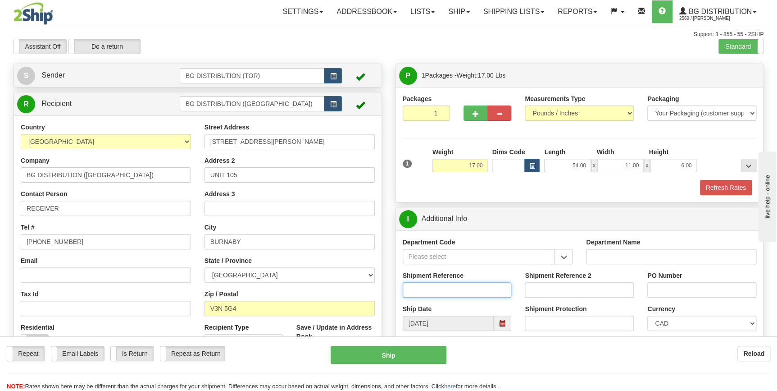
click at [463, 287] on input "Shipment Reference" at bounding box center [457, 289] width 109 height 15
click at [463, 291] on input "157928-00" at bounding box center [457, 289] width 109 height 15
type input "157928-00"
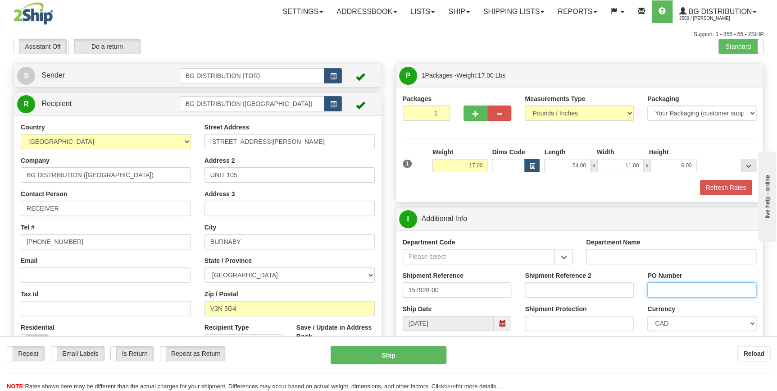
click at [678, 288] on input "PO Number" at bounding box center [701, 289] width 109 height 15
paste input "157928-00"
type input "157928-00"
click at [572, 252] on button "button" at bounding box center [564, 256] width 18 height 15
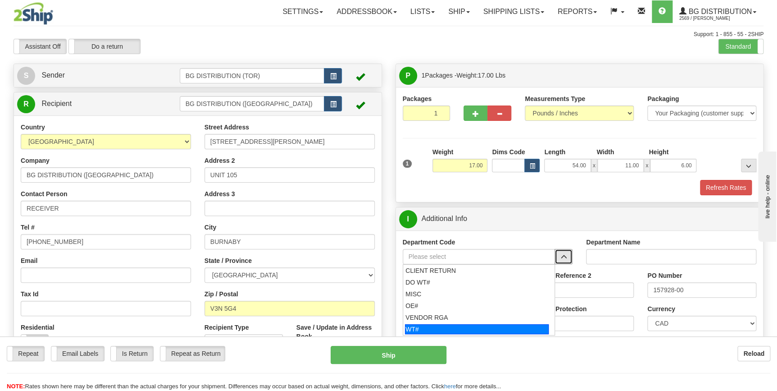
click at [496, 326] on div "WT#" at bounding box center [477, 329] width 144 height 10
type input "WT#"
type input "WAREHOUSE TRANSFERS"
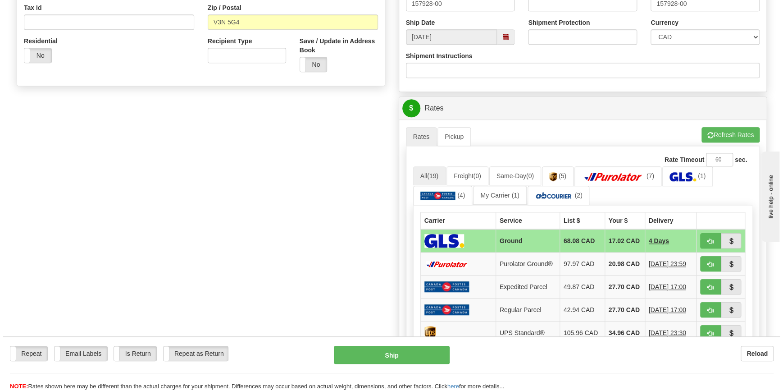
scroll to position [287, 0]
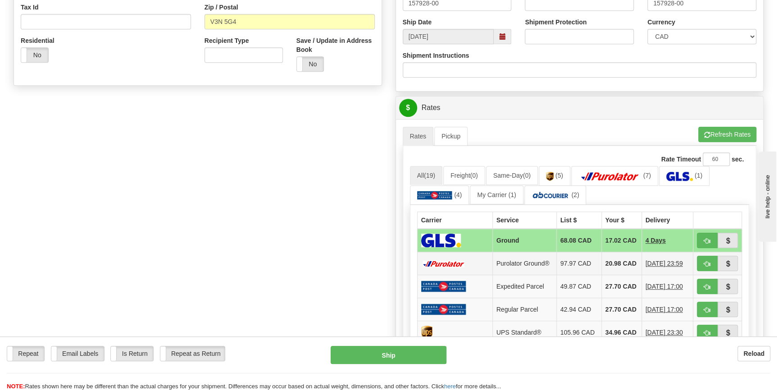
click at [574, 269] on td "97.97 CAD" at bounding box center [578, 263] width 45 height 23
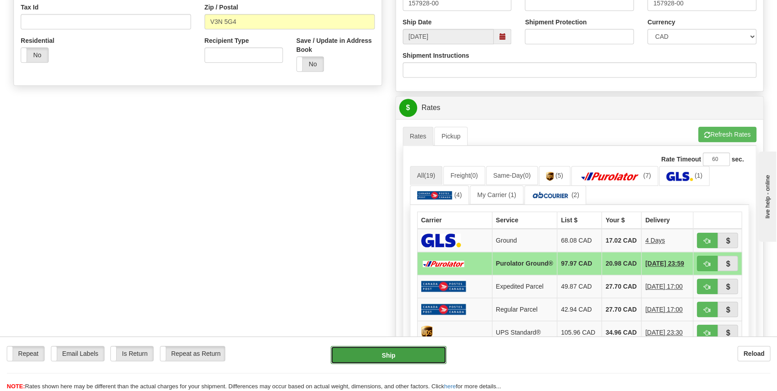
click at [392, 361] on button "Ship" at bounding box center [389, 355] width 116 height 18
type input "260"
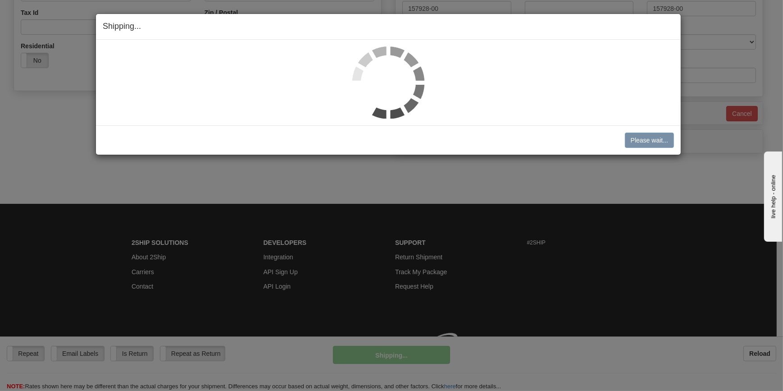
scroll to position [281, 0]
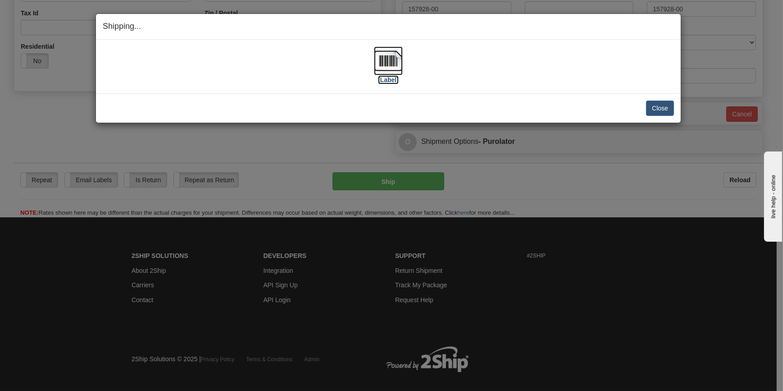
click at [387, 56] on img at bounding box center [388, 60] width 29 height 29
click at [667, 107] on button "Close" at bounding box center [660, 107] width 28 height 15
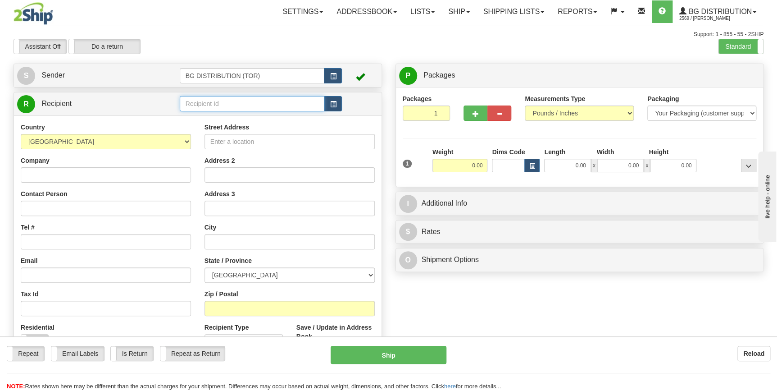
click at [237, 99] on input "text" at bounding box center [252, 103] width 145 height 15
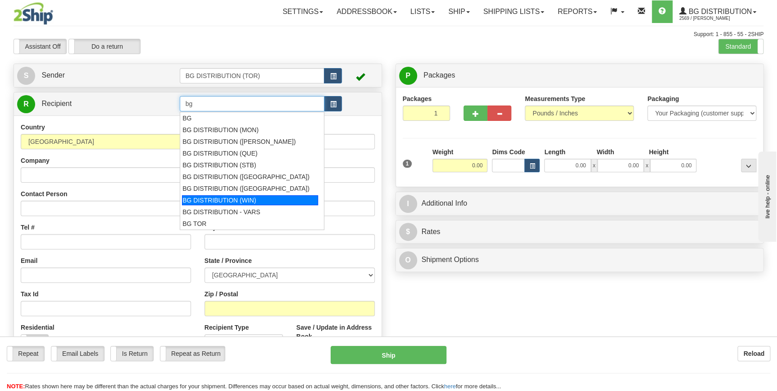
click at [241, 195] on div "BG DISTRIBUTION (WIN)" at bounding box center [250, 200] width 136 height 10
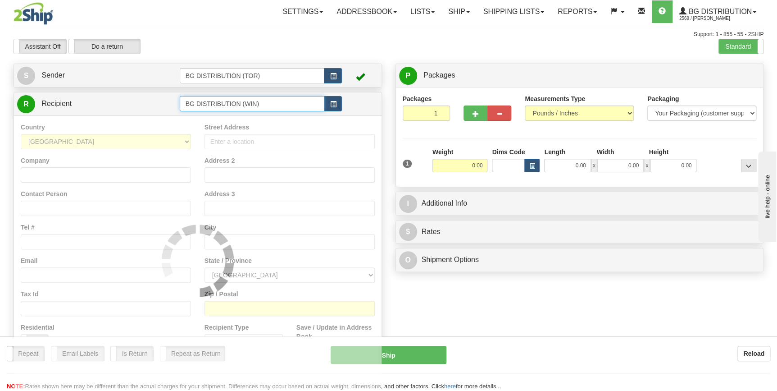
type input "BG DISTRIBUTION (WIN)"
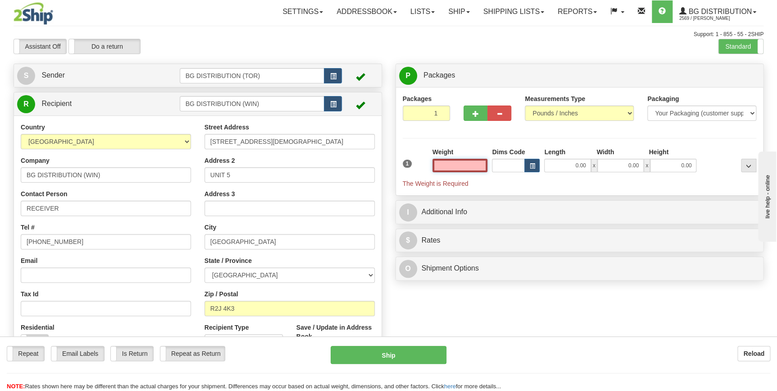
click at [467, 164] on input "text" at bounding box center [460, 166] width 55 height 14
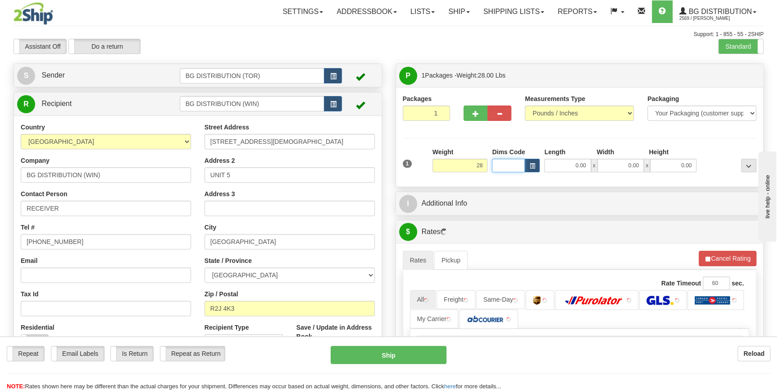
type input "28.00"
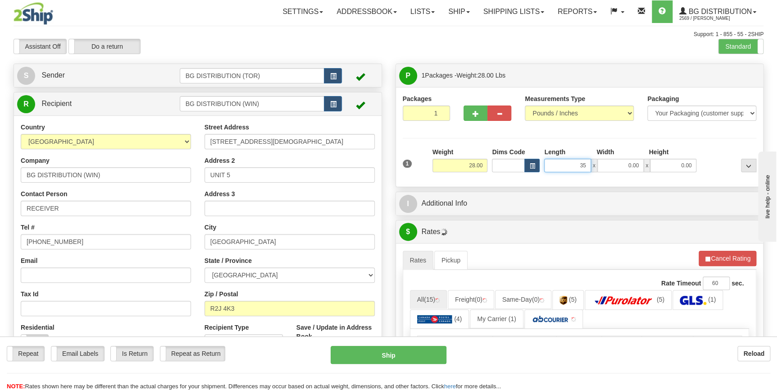
type input "35.00"
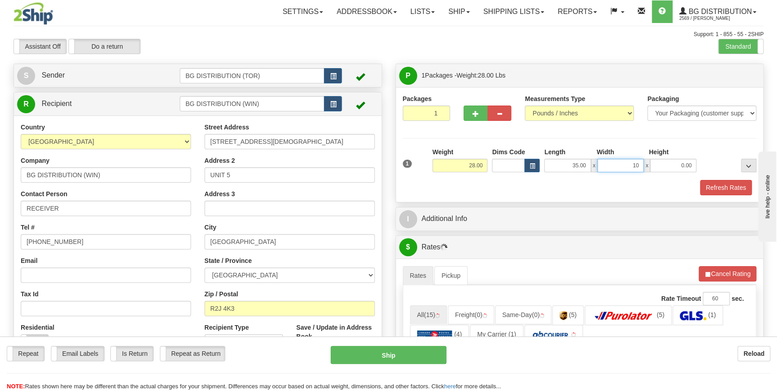
type input "10.00"
click at [476, 117] on span "button" at bounding box center [476, 114] width 6 height 6
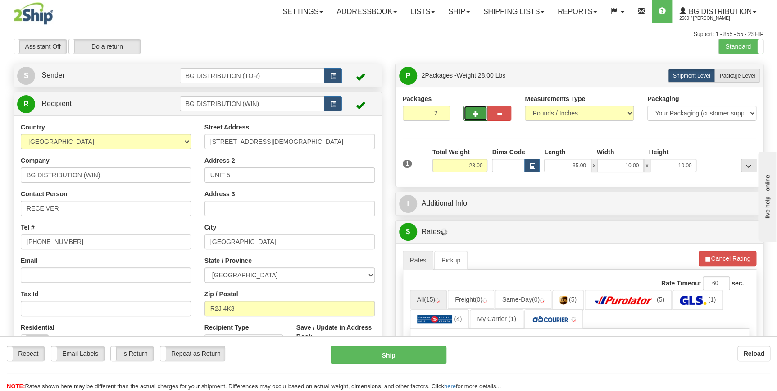
click at [476, 114] on span "button" at bounding box center [476, 114] width 6 height 6
type input "3"
click at [735, 71] on label "Package Level Pack.." at bounding box center [738, 76] width 46 height 14
radio input "true"
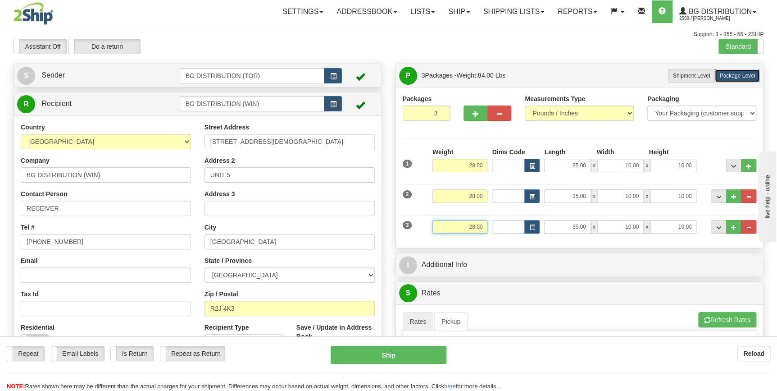
drag, startPoint x: 455, startPoint y: 226, endPoint x: 578, endPoint y: 233, distance: 123.7
click at [577, 233] on div "3 Weight 28.00 Dims Code Length Width Height" at bounding box center [580, 225] width 359 height 30
type input "21.00"
type input "16.00"
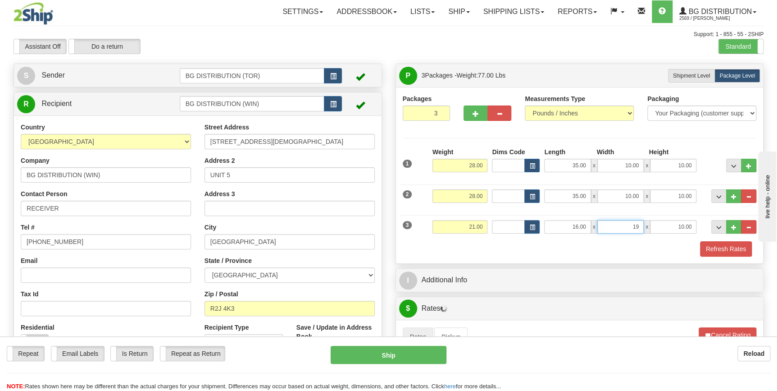
type input "19.00"
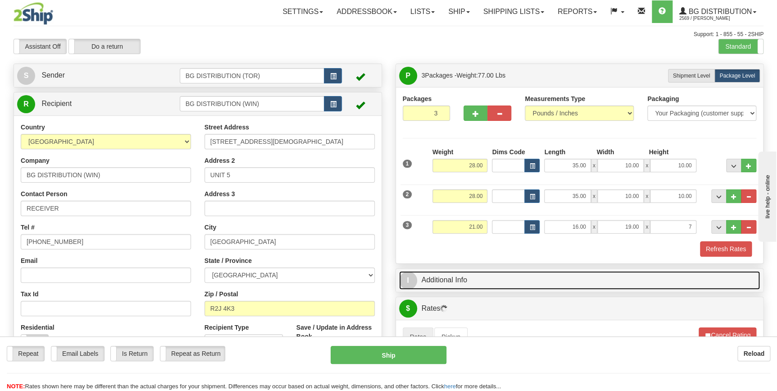
type input "7.00"
click at [418, 288] on link "I Additional Info" at bounding box center [579, 280] width 361 height 18
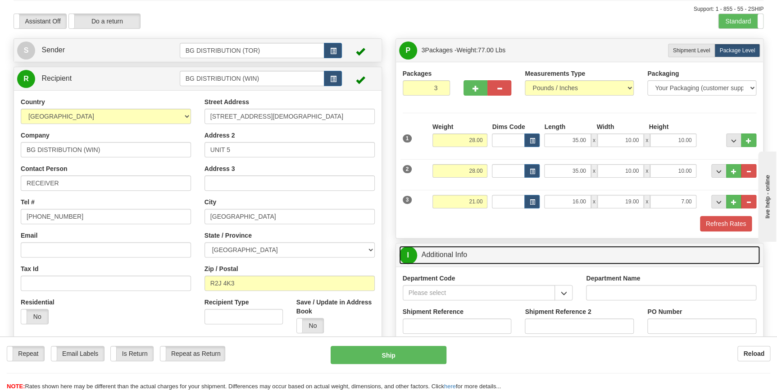
scroll to position [123, 0]
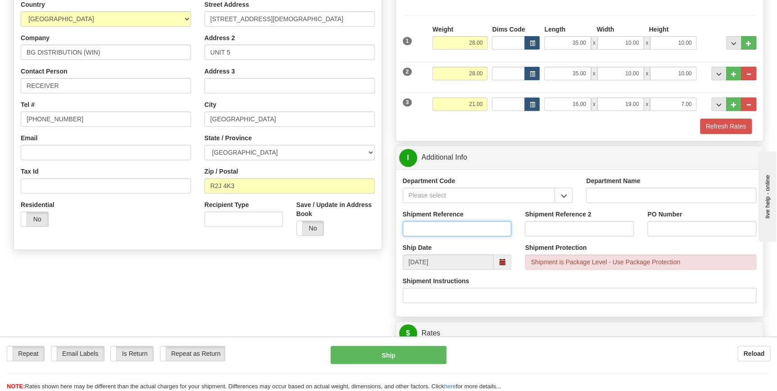
click at [446, 225] on input "Shipment Reference" at bounding box center [457, 228] width 109 height 15
click at [562, 193] on span "button" at bounding box center [563, 196] width 6 height 6
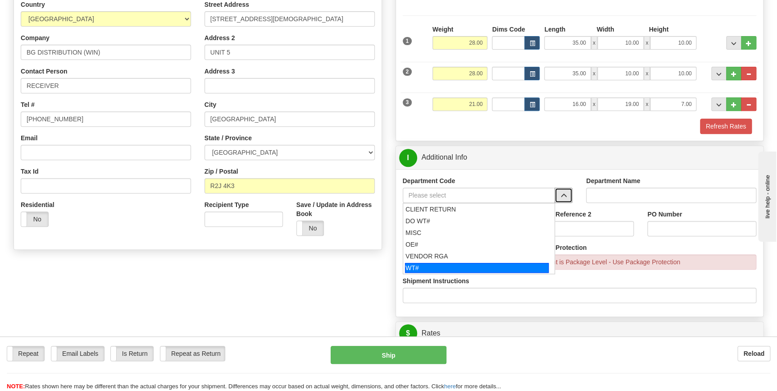
click at [453, 264] on div "WT#" at bounding box center [477, 268] width 144 height 10
type input "WT#"
type input "WAREHOUSE TRANSFERS"
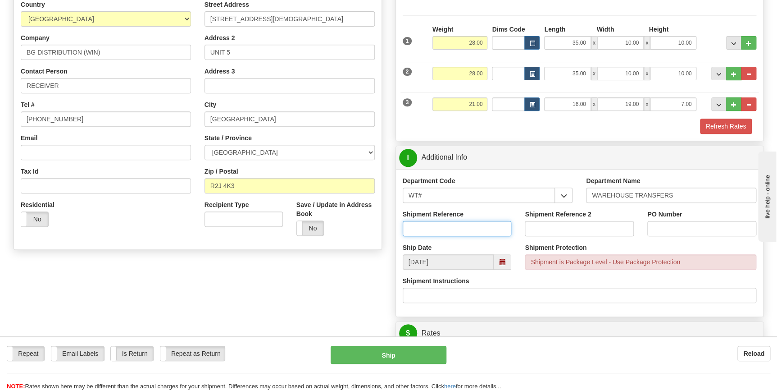
click at [457, 231] on input "Shipment Reference" at bounding box center [457, 228] width 109 height 15
type input "165168-00"
type input "164936-00"
click at [660, 229] on input "PO Number" at bounding box center [701, 228] width 109 height 15
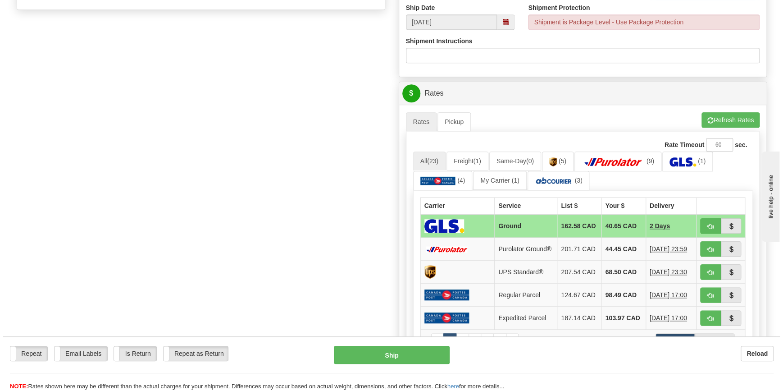
scroll to position [369, 0]
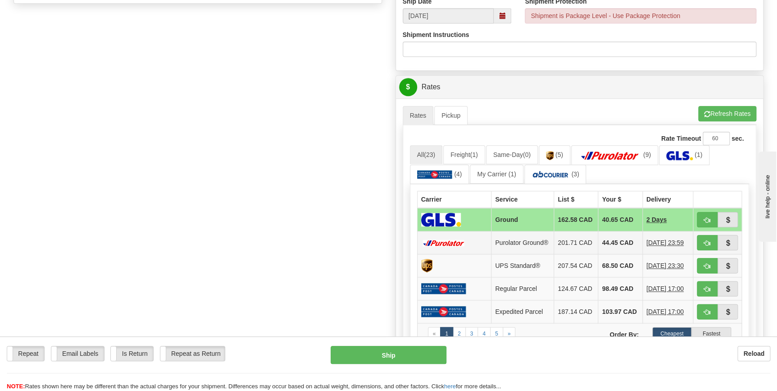
type input "164944-00"
click at [614, 245] on td "44.45 CAD" at bounding box center [620, 242] width 44 height 23
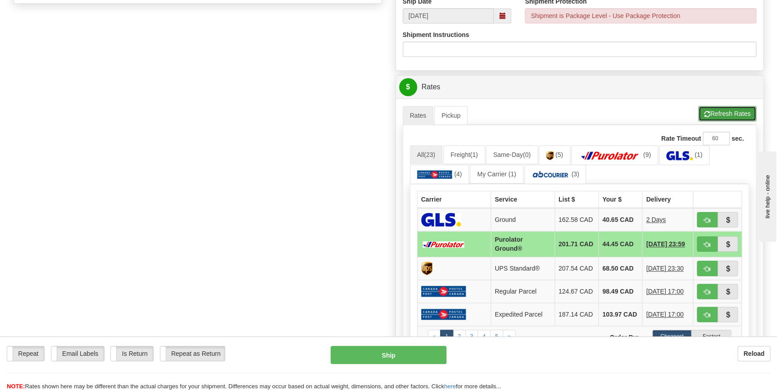
click at [731, 118] on button "Refresh Rates" at bounding box center [727, 113] width 58 height 15
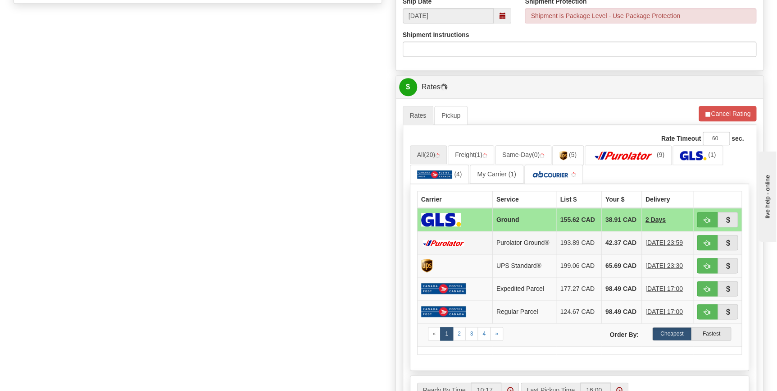
click at [602, 249] on td "42.37 CAD" at bounding box center [621, 242] width 40 height 23
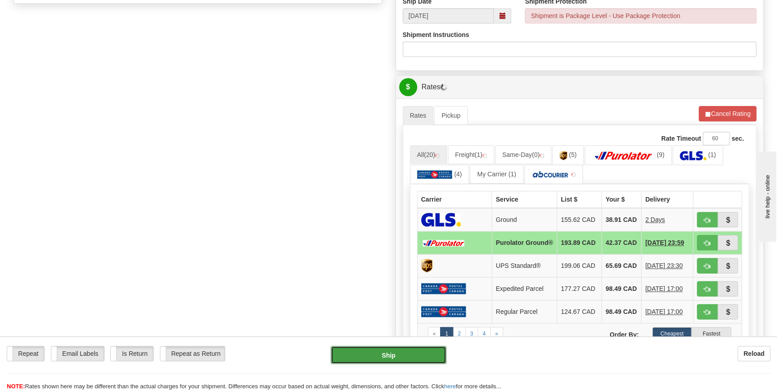
click at [422, 356] on button "Ship" at bounding box center [389, 355] width 116 height 18
type input "260"
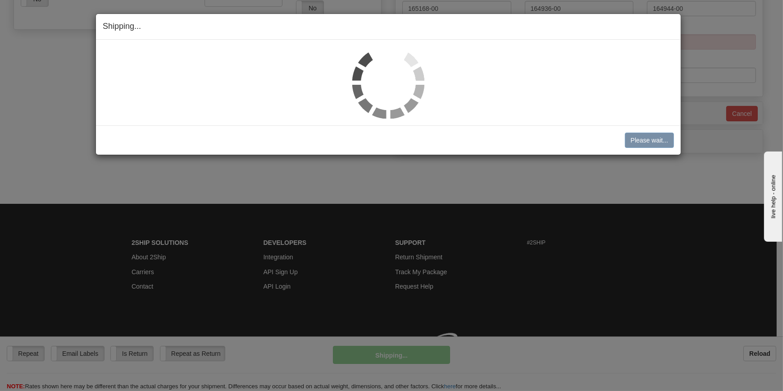
scroll to position [355, 0]
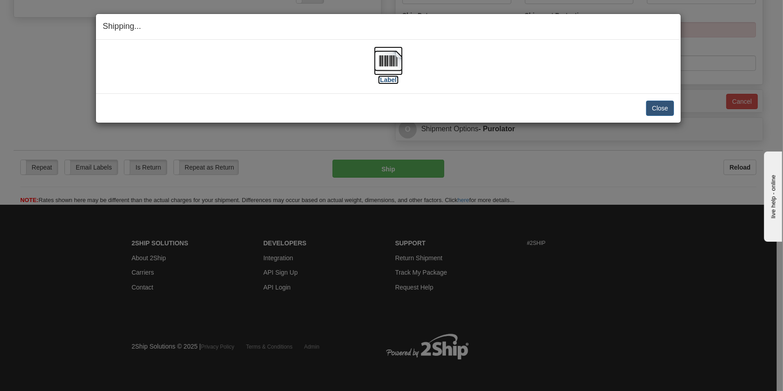
click at [383, 56] on img at bounding box center [388, 60] width 29 height 29
